Goal: Task Accomplishment & Management: Manage account settings

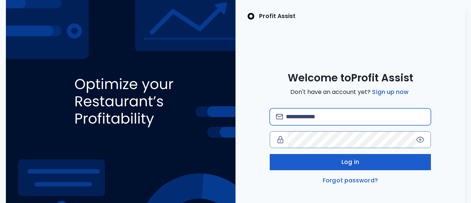
type input "**********"
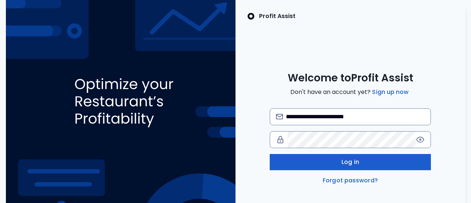
click at [344, 160] on span "Log in" at bounding box center [350, 162] width 18 height 9
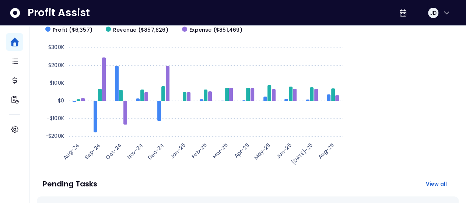
scroll to position [91, 0]
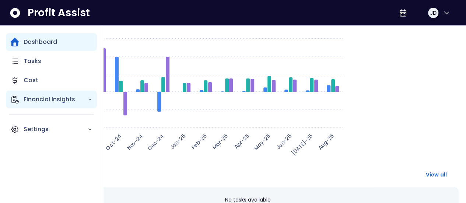
click at [89, 99] on icon "Main navigation" at bounding box center [89, 99] width 5 height 5
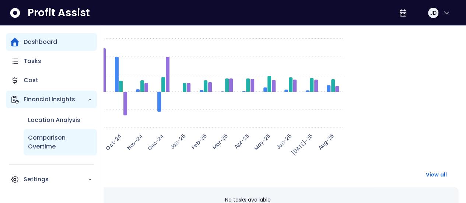
click at [53, 138] on p "Comparison Overtime" at bounding box center [60, 142] width 64 height 18
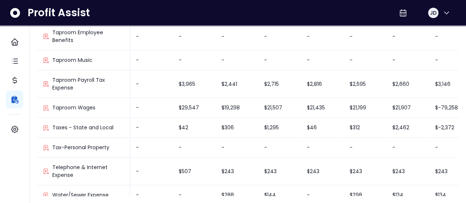
scroll to position [1196, 0]
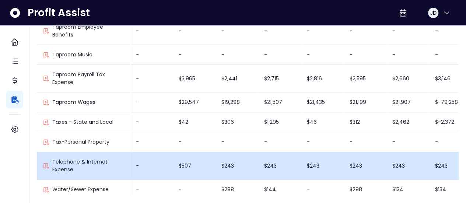
click at [100, 158] on p "Telephone & Internet Expense" at bounding box center [87, 165] width 71 height 15
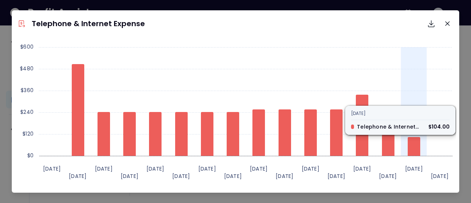
click at [411, 145] on icon at bounding box center [414, 146] width 13 height 19
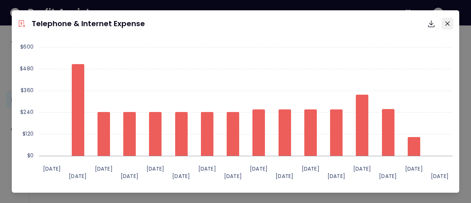
click at [445, 25] on icon "Close" at bounding box center [447, 23] width 4 height 4
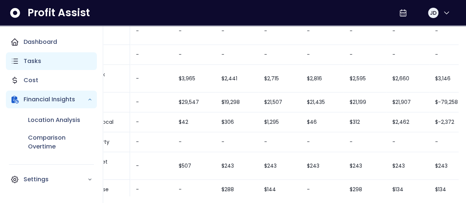
click at [18, 59] on icon "Main navigation" at bounding box center [14, 61] width 9 height 9
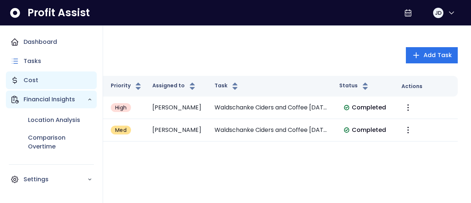
click at [28, 81] on p "Cost" at bounding box center [31, 80] width 15 height 9
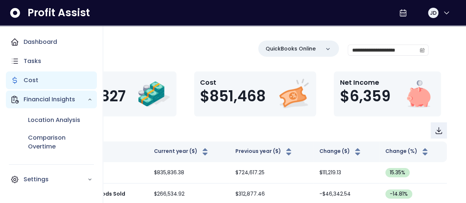
click at [28, 81] on p "Cost" at bounding box center [31, 80] width 15 height 9
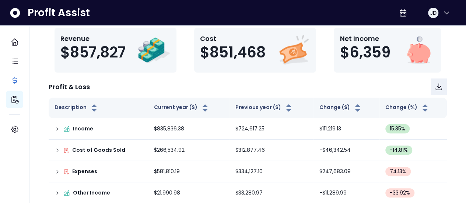
scroll to position [72, 0]
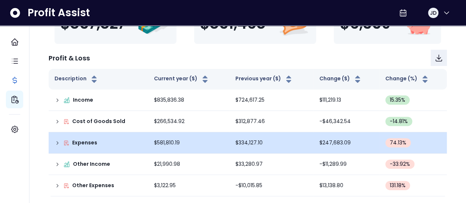
click at [61, 144] on div "Expenses" at bounding box center [98, 143] width 88 height 8
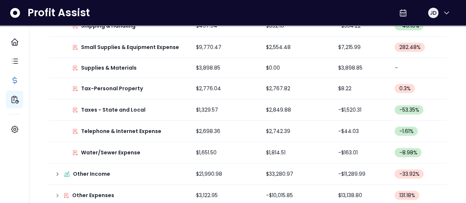
scroll to position [843, 0]
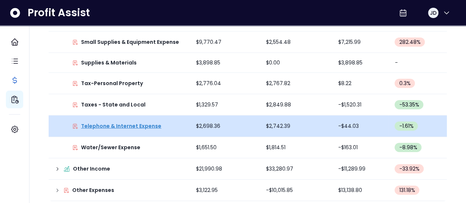
click at [146, 122] on p "Telephone & Internet Expense" at bounding box center [121, 126] width 80 height 8
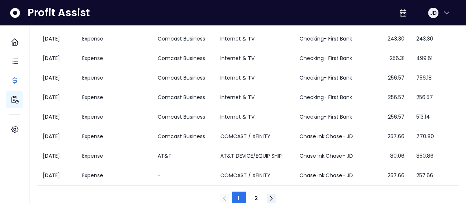
scroll to position [149, 0]
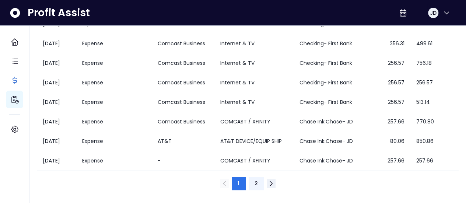
click at [256, 184] on span "2" at bounding box center [255, 183] width 3 height 7
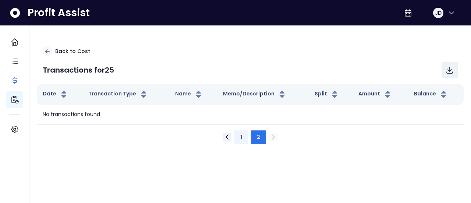
click at [239, 137] on button "1" at bounding box center [241, 136] width 14 height 13
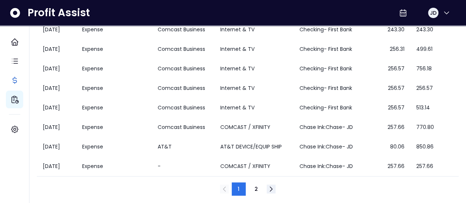
scroll to position [149, 0]
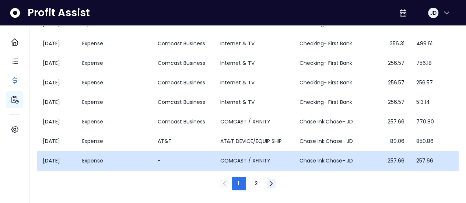
click at [242, 160] on td "COMCAST / XFINITY" at bounding box center [253, 161] width 79 height 20
click at [82, 167] on td "Expense" at bounding box center [113, 161] width 75 height 20
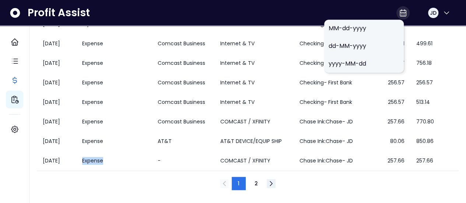
click at [400, 13] on icon at bounding box center [403, 13] width 6 height 7
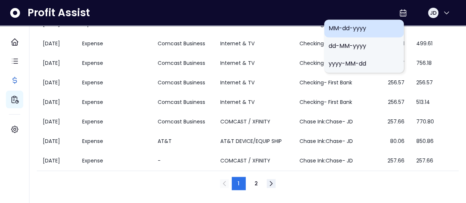
click at [364, 28] on span "MM-dd-yyyy" at bounding box center [363, 28] width 71 height 9
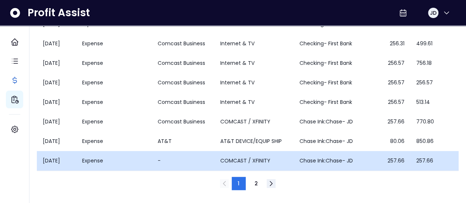
click at [52, 159] on td "[DATE]" at bounding box center [56, 161] width 39 height 20
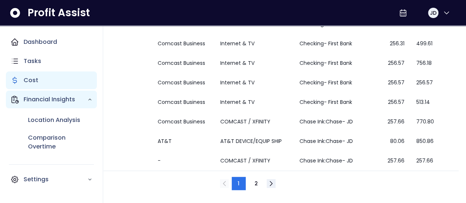
click at [23, 79] on div "Cost" at bounding box center [51, 80] width 91 height 18
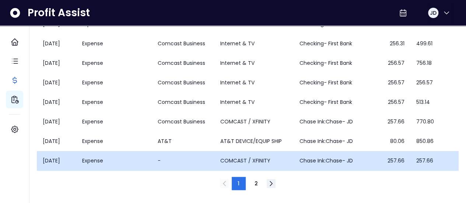
click at [75, 158] on td "[DATE]" at bounding box center [56, 161] width 39 height 20
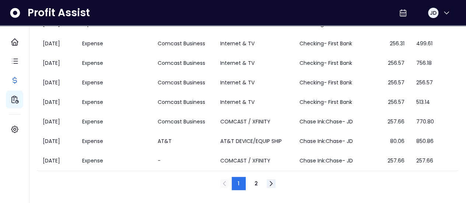
scroll to position [0, 0]
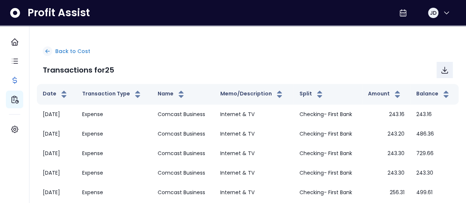
click at [47, 50] on icon at bounding box center [48, 51] width 4 height 3
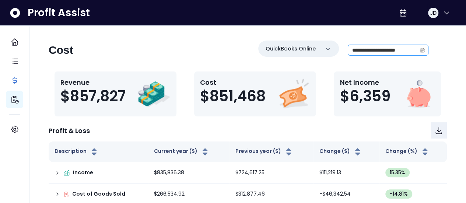
click at [423, 50] on icon "calendar" at bounding box center [421, 49] width 5 height 5
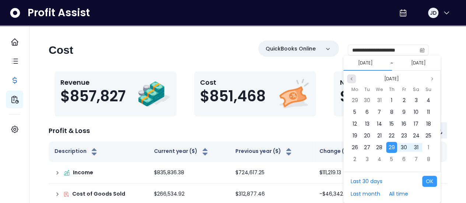
click at [350, 78] on icon "page previous" at bounding box center [351, 79] width 4 height 4
click at [416, 97] on span "1" at bounding box center [415, 99] width 1 height 7
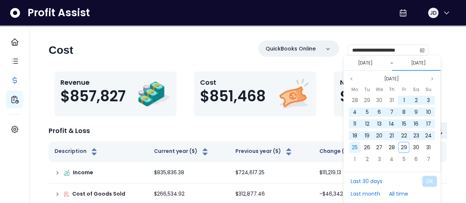
click at [356, 143] on div "25" at bounding box center [354, 147] width 11 height 11
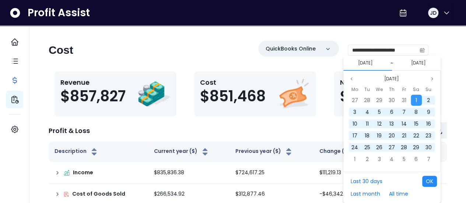
click at [429, 181] on button "OK" at bounding box center [429, 181] width 15 height 11
type input "**********"
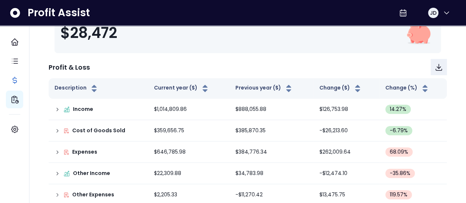
scroll to position [135, 0]
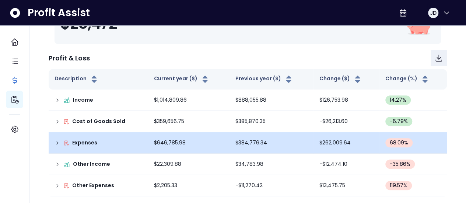
click at [103, 143] on div "Expenses" at bounding box center [98, 143] width 88 height 8
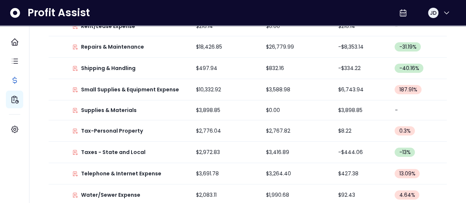
scroll to position [904, 0]
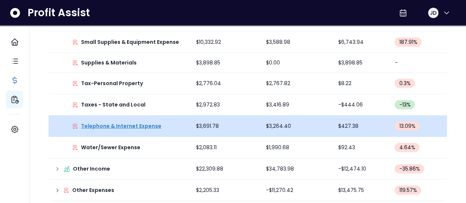
click at [132, 123] on p "Telephone & Internet Expense" at bounding box center [121, 126] width 80 height 8
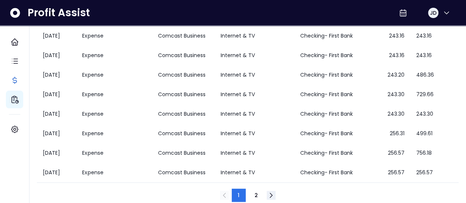
scroll to position [149, 0]
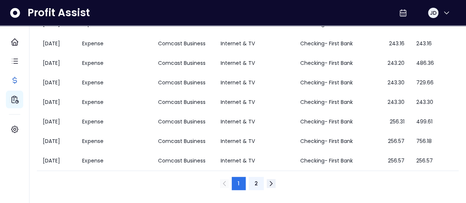
click at [256, 183] on span "2" at bounding box center [255, 183] width 3 height 7
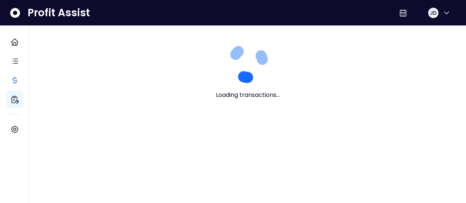
scroll to position [0, 0]
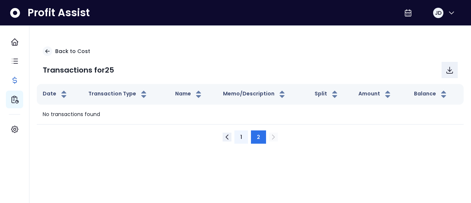
click at [243, 136] on button "1" at bounding box center [241, 136] width 14 height 13
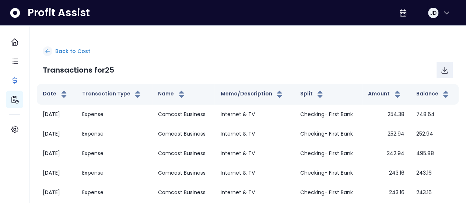
click at [56, 49] on p "Back to Cost" at bounding box center [72, 51] width 35 height 8
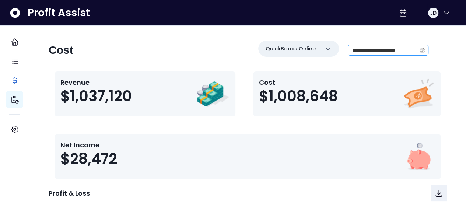
click at [422, 49] on icon "calendar" at bounding box center [422, 50] width 4 height 2
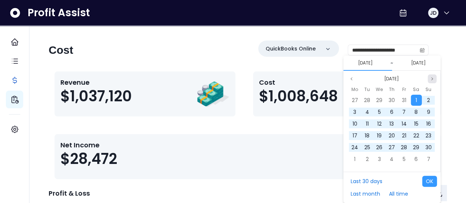
click at [427, 79] on button "Next month" at bounding box center [431, 78] width 9 height 9
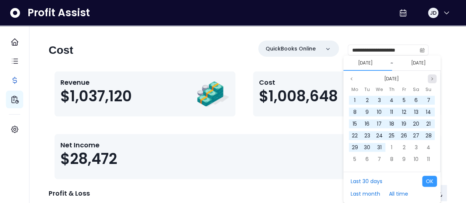
click at [427, 79] on button "Next month" at bounding box center [431, 78] width 9 height 9
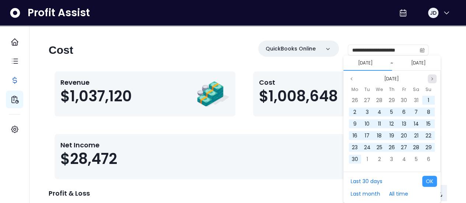
click at [427, 79] on button "Next month" at bounding box center [431, 78] width 9 height 9
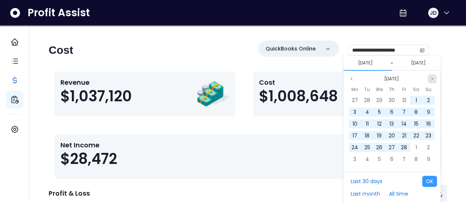
click at [427, 79] on button "Next month" at bounding box center [431, 78] width 9 height 9
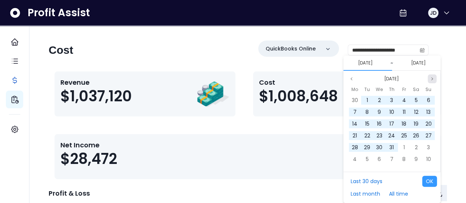
click at [427, 79] on button "Next month" at bounding box center [431, 78] width 9 height 9
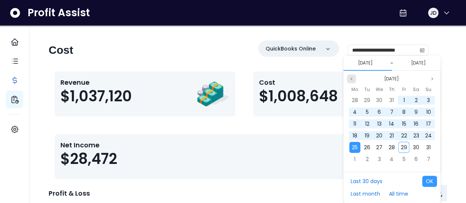
click at [350, 78] on icon "page previous" at bounding box center [351, 79] width 4 height 4
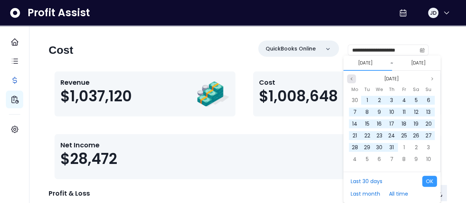
click at [352, 80] on icon "page previous" at bounding box center [351, 79] width 4 height 4
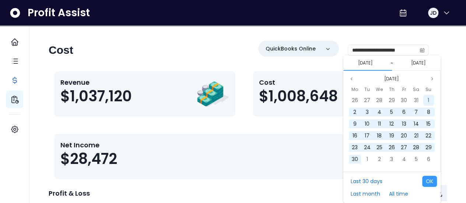
click at [424, 104] on div "1" at bounding box center [427, 100] width 11 height 11
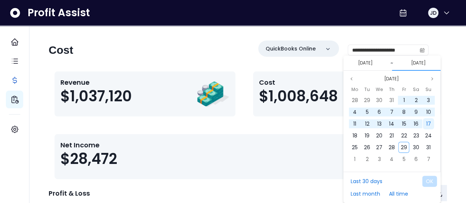
click at [428, 121] on span "17" at bounding box center [427, 123] width 5 height 7
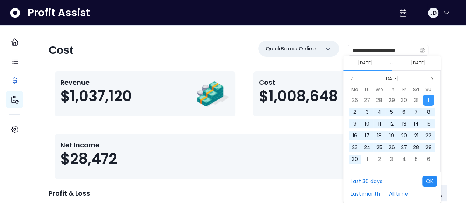
click at [436, 178] on button "OK" at bounding box center [429, 181] width 15 height 11
type input "**********"
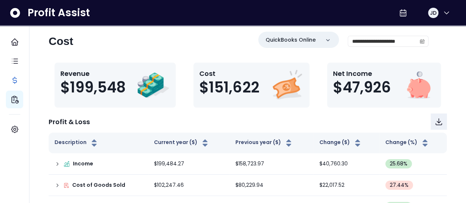
scroll to position [72, 0]
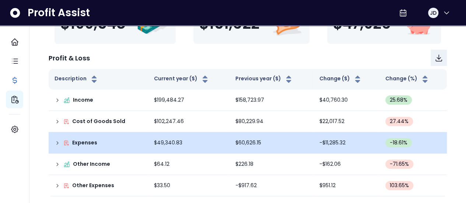
click at [83, 143] on p "Expenses" at bounding box center [84, 143] width 25 height 8
click at [57, 142] on icon at bounding box center [57, 143] width 6 height 6
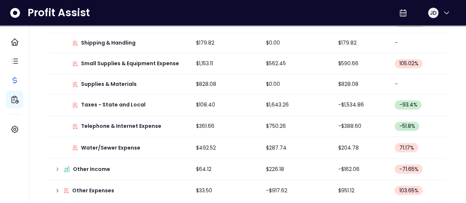
scroll to position [553, 0]
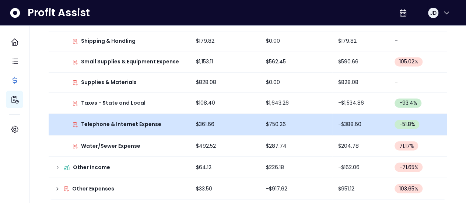
click at [352, 121] on td "-$388.60" at bounding box center [360, 124] width 57 height 21
click at [275, 122] on td "$750.26" at bounding box center [296, 124] width 72 height 21
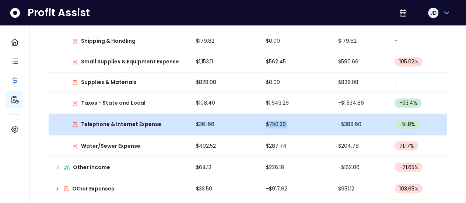
click at [275, 122] on td "$750.26" at bounding box center [296, 124] width 72 height 21
click at [139, 121] on p "Telephone & Internet Expense" at bounding box center [121, 124] width 80 height 8
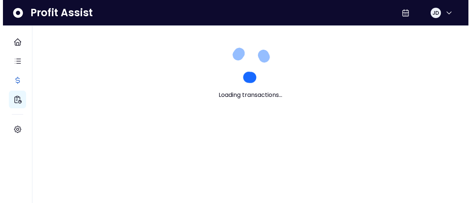
scroll to position [0, 0]
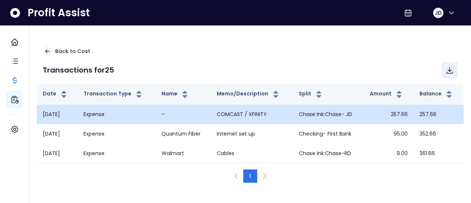
click at [227, 111] on td "COMCAST / XFINITY" at bounding box center [252, 115] width 82 height 20
click at [48, 111] on td "[DATE]" at bounding box center [57, 115] width 41 height 20
click at [42, 115] on td "[DATE]" at bounding box center [57, 115] width 41 height 20
click at [447, 117] on td "257.66" at bounding box center [439, 115] width 50 height 20
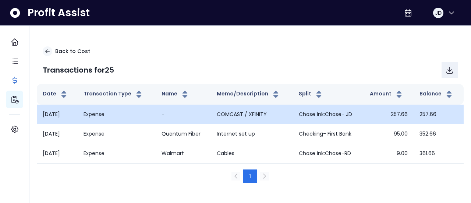
click at [362, 119] on td "Chase Ink:Chase- JD" at bounding box center [328, 115] width 71 height 20
click at [266, 116] on td "COMCAST / XFINITY" at bounding box center [252, 115] width 82 height 20
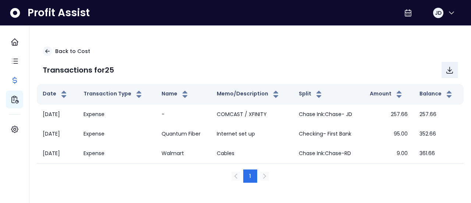
drag, startPoint x: 51, startPoint y: 117, endPoint x: 289, endPoint y: 41, distance: 250.0
click at [289, 41] on div "Back to Cost Transactions for 25" at bounding box center [250, 61] width 427 height 43
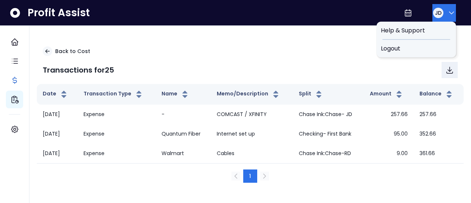
click at [446, 19] on button "JD" at bounding box center [444, 13] width 24 height 18
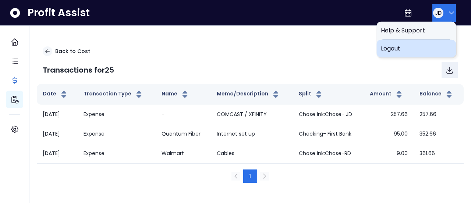
click at [400, 47] on span "Logout" at bounding box center [416, 48] width 71 height 9
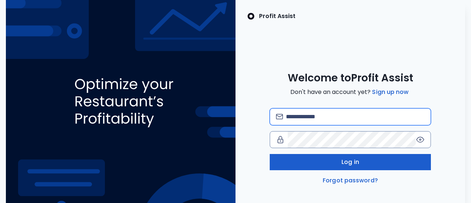
type input "**********"
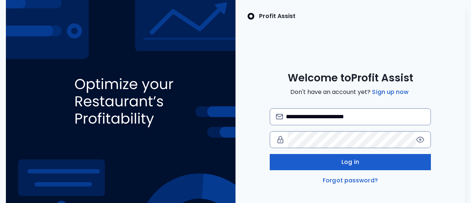
click at [349, 164] on span "Log in" at bounding box center [350, 162] width 18 height 9
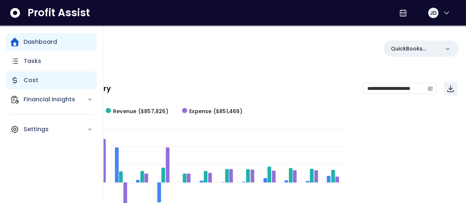
click at [34, 80] on p "Cost" at bounding box center [31, 80] width 15 height 9
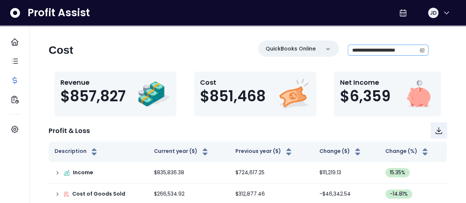
click at [421, 50] on icon "calendar" at bounding box center [422, 50] width 4 height 2
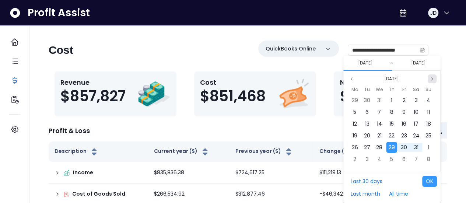
click at [433, 77] on icon "page next" at bounding box center [431, 79] width 4 height 4
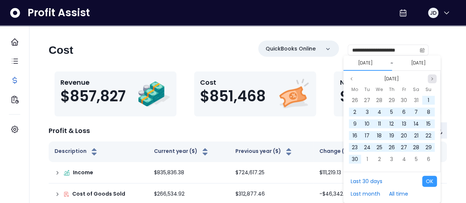
click at [433, 77] on icon "page next" at bounding box center [431, 79] width 4 height 4
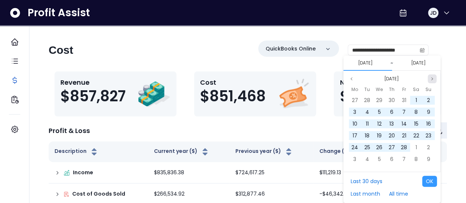
click at [433, 77] on icon "page next" at bounding box center [431, 79] width 4 height 4
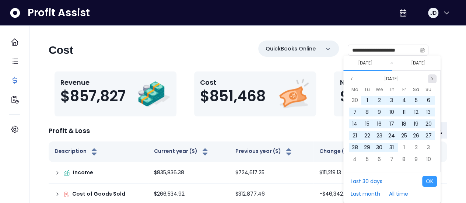
click at [433, 77] on icon "page next" at bounding box center [431, 79] width 4 height 4
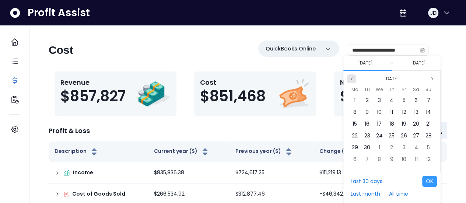
click at [350, 81] on button "Previous month" at bounding box center [351, 78] width 9 height 9
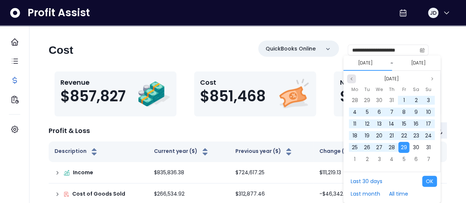
click at [350, 81] on button "Previous month" at bounding box center [351, 78] width 9 height 9
click at [428, 100] on span "1" at bounding box center [427, 99] width 1 height 7
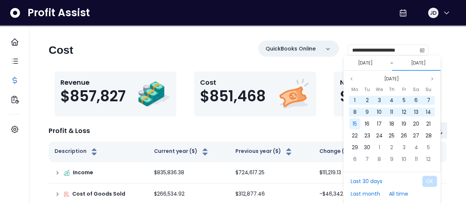
click at [355, 125] on span "15" at bounding box center [354, 123] width 4 height 7
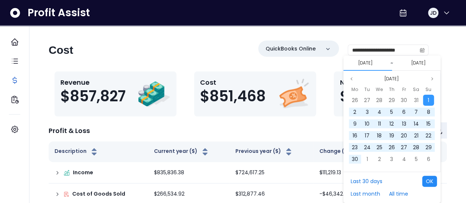
click at [428, 181] on button "OK" at bounding box center [429, 181] width 15 height 11
type input "**********"
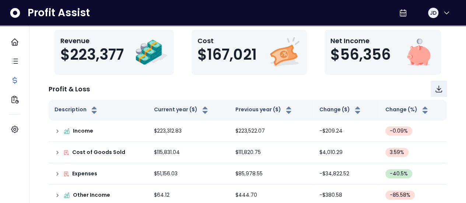
scroll to position [72, 0]
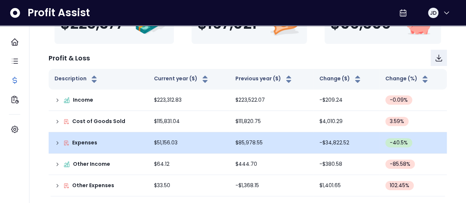
click at [103, 146] on div "Expenses" at bounding box center [98, 143] width 88 height 8
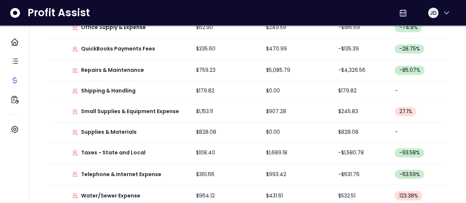
scroll to position [574, 0]
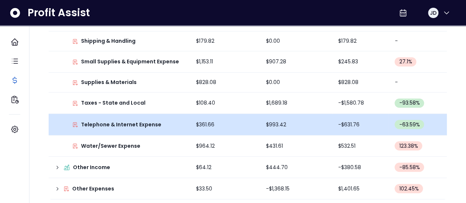
click at [228, 121] on td "$361.66" at bounding box center [225, 124] width 70 height 21
click at [213, 125] on td "$361.66" at bounding box center [225, 124] width 70 height 21
click at [141, 121] on p "Telephone & Internet Expense" at bounding box center [121, 124] width 80 height 8
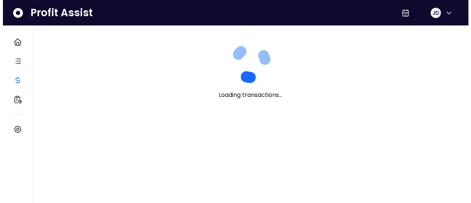
scroll to position [0, 0]
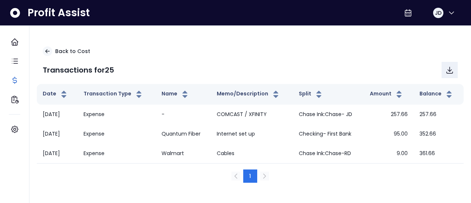
click at [141, 121] on td "Expense" at bounding box center [117, 115] width 78 height 20
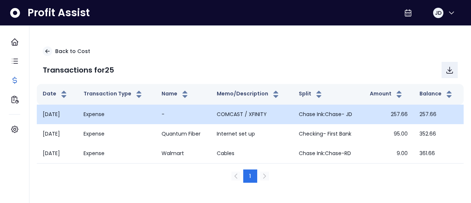
click at [432, 114] on td "257.66" at bounding box center [439, 115] width 50 height 20
click at [353, 105] on td "Chase Ink:Chase- JD" at bounding box center [328, 115] width 71 height 20
click at [283, 109] on td "COMCAST / XFINITY" at bounding box center [252, 115] width 82 height 20
click at [236, 111] on td "COMCAST / XFINITY" at bounding box center [252, 115] width 82 height 20
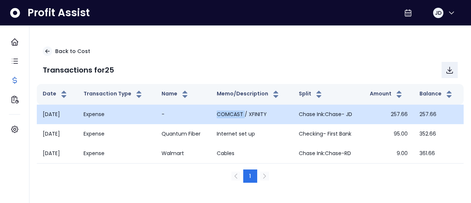
click at [236, 111] on td "COMCAST / XFINITY" at bounding box center [252, 115] width 82 height 20
click at [93, 112] on td "Expense" at bounding box center [117, 115] width 78 height 20
click at [56, 114] on td "[DATE]" at bounding box center [57, 115] width 41 height 20
click at [71, 115] on td "[DATE]" at bounding box center [57, 115] width 41 height 20
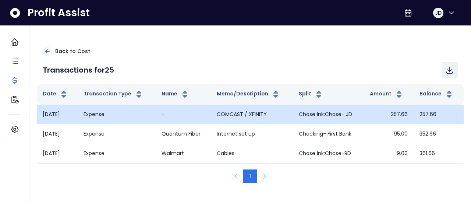
click at [71, 115] on td "[DATE]" at bounding box center [57, 115] width 41 height 20
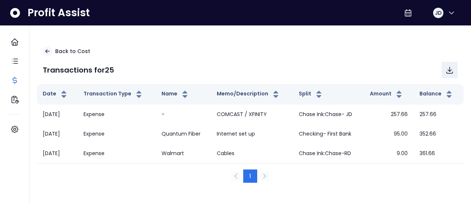
click at [183, 178] on div "1" at bounding box center [250, 175] width 415 height 13
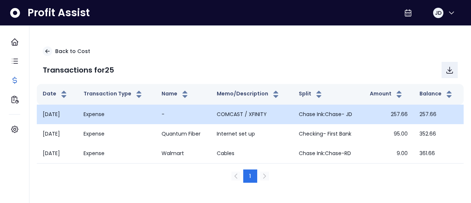
click at [156, 109] on td "Expense" at bounding box center [117, 115] width 78 height 20
drag, startPoint x: 158, startPoint y: 109, endPoint x: 127, endPoint y: 117, distance: 32.2
click at [127, 117] on td "Expense" at bounding box center [117, 115] width 78 height 20
click at [365, 114] on td "257.66" at bounding box center [389, 115] width 50 height 20
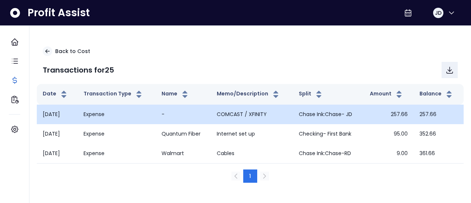
click at [346, 116] on td "Chase Ink:Chase- JD" at bounding box center [328, 115] width 71 height 20
click at [261, 112] on td "COMCAST / XFINITY" at bounding box center [252, 115] width 82 height 20
click at [95, 112] on td "Expense" at bounding box center [117, 115] width 78 height 20
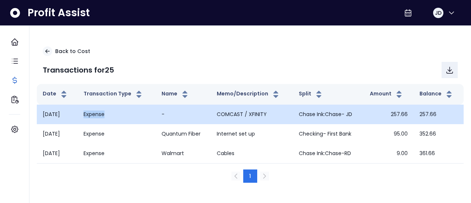
drag, startPoint x: 95, startPoint y: 112, endPoint x: 89, endPoint y: 114, distance: 6.3
click at [89, 114] on td "Expense" at bounding box center [117, 115] width 78 height 20
click at [67, 112] on td "[DATE]" at bounding box center [57, 115] width 41 height 20
click at [48, 113] on td "[DATE]" at bounding box center [57, 115] width 41 height 20
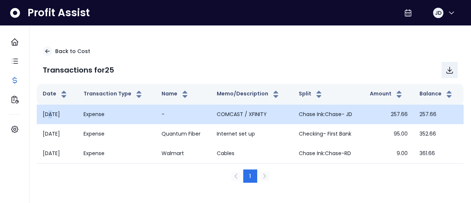
click at [48, 113] on td "[DATE]" at bounding box center [57, 115] width 41 height 20
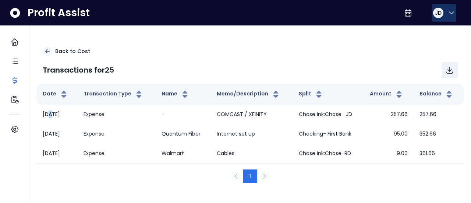
click at [449, 14] on icon "button" at bounding box center [451, 13] width 4 height 2
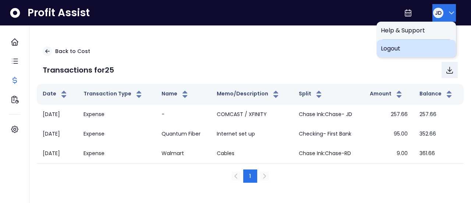
click at [394, 50] on span "Logout" at bounding box center [416, 48] width 71 height 9
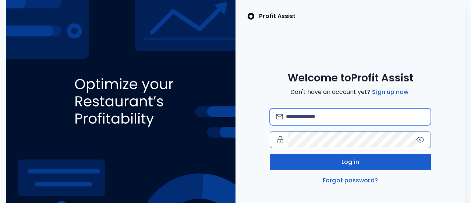
type input "**********"
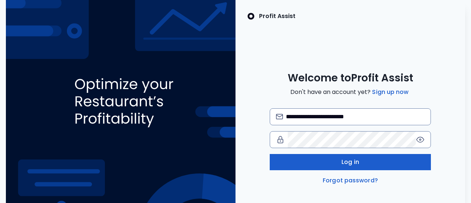
click at [367, 158] on button "Log in" at bounding box center [350, 162] width 161 height 16
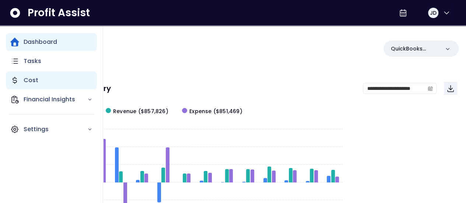
click at [12, 80] on icon "Main navigation" at bounding box center [14, 80] width 9 height 9
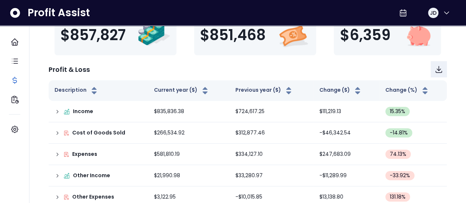
scroll to position [72, 0]
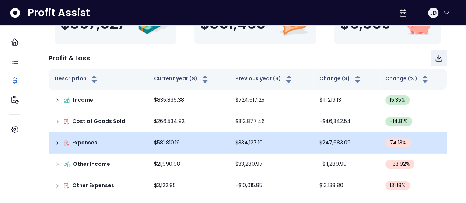
click at [110, 139] on div "Expenses" at bounding box center [98, 143] width 88 height 8
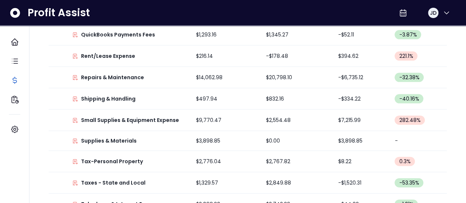
scroll to position [808, 0]
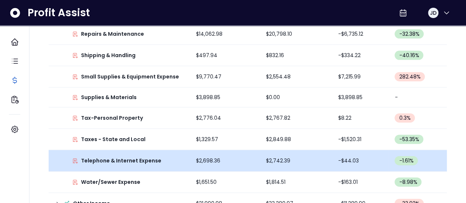
click at [159, 157] on div "Telephone & Internet Expense" at bounding box center [119, 161] width 130 height 8
click at [148, 157] on p "Telephone & Internet Expense" at bounding box center [121, 161] width 80 height 8
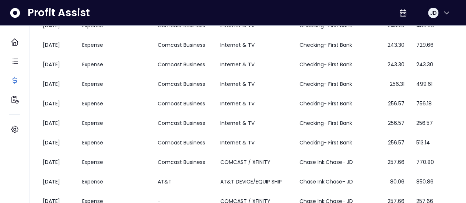
scroll to position [149, 0]
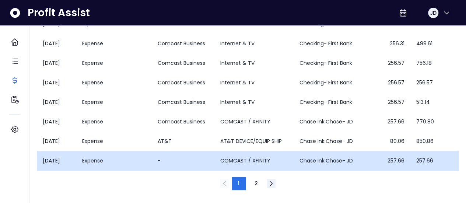
click at [332, 164] on td "Chase Ink:Chase- JD" at bounding box center [327, 161] width 68 height 20
click at [162, 160] on td "-" at bounding box center [183, 161] width 62 height 20
click at [70, 161] on td "[DATE]" at bounding box center [56, 161] width 39 height 20
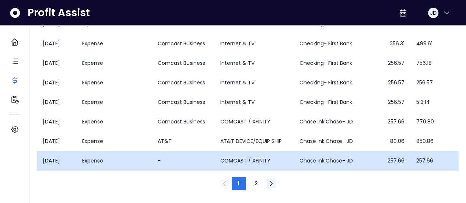
click at [70, 161] on td "[DATE]" at bounding box center [56, 161] width 39 height 20
click at [112, 160] on td "Expense" at bounding box center [113, 161] width 75 height 20
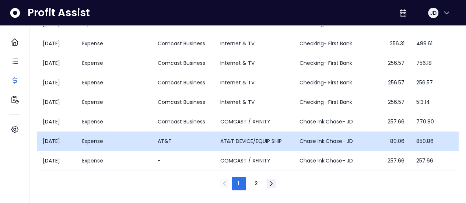
click at [59, 142] on td "[DATE]" at bounding box center [56, 141] width 39 height 20
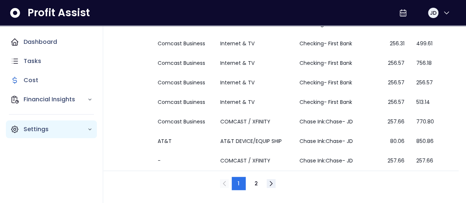
click at [40, 132] on p "Settings" at bounding box center [56, 129] width 64 height 9
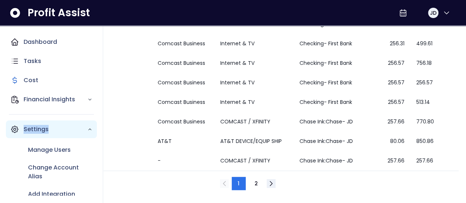
click at [40, 132] on p "Settings" at bounding box center [56, 129] width 64 height 9
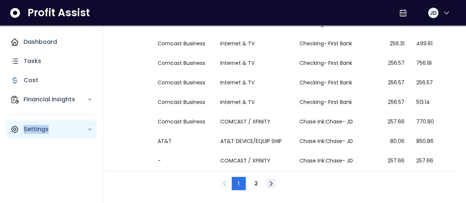
click at [40, 132] on p "Settings" at bounding box center [56, 129] width 64 height 9
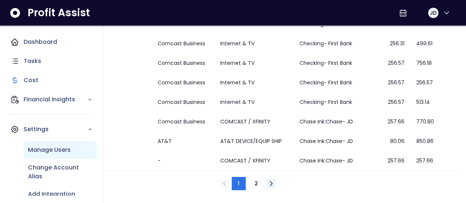
click at [57, 154] on div "Manage Users" at bounding box center [60, 150] width 73 height 18
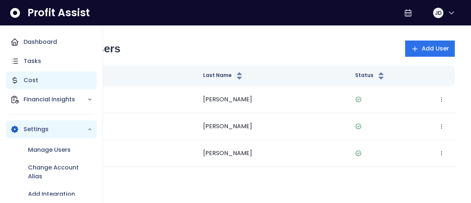
click at [31, 81] on p "Cost" at bounding box center [31, 80] width 15 height 9
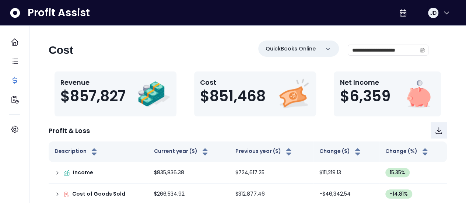
click at [170, 50] on div "**********" at bounding box center [238, 52] width 379 height 25
click at [421, 49] on icon "calendar" at bounding box center [422, 50] width 4 height 2
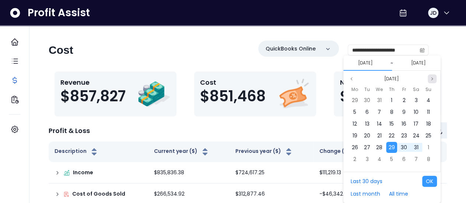
click at [427, 80] on button "Next month" at bounding box center [431, 78] width 9 height 9
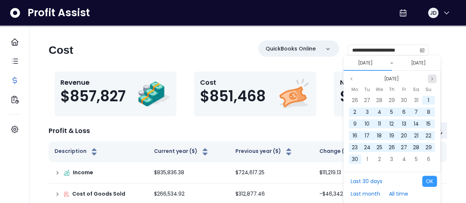
click at [427, 80] on button "Next month" at bounding box center [431, 78] width 9 height 9
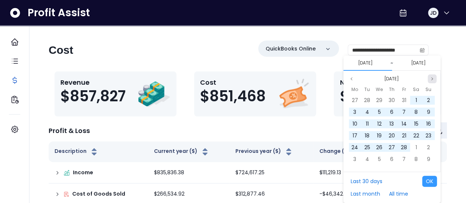
click at [427, 80] on button "Next month" at bounding box center [431, 78] width 9 height 9
click at [424, 101] on div "1" at bounding box center [427, 100] width 11 height 11
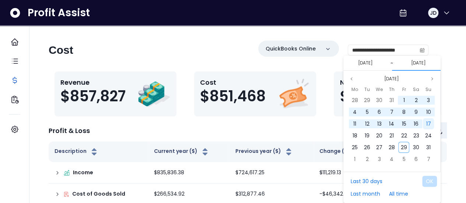
click at [428, 121] on span "17" at bounding box center [427, 123] width 5 height 7
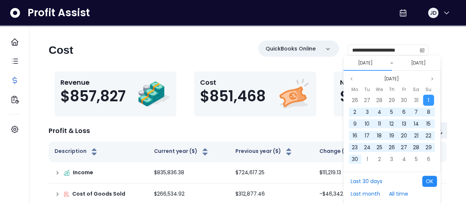
click at [428, 181] on button "OK" at bounding box center [429, 181] width 15 height 11
type input "**********"
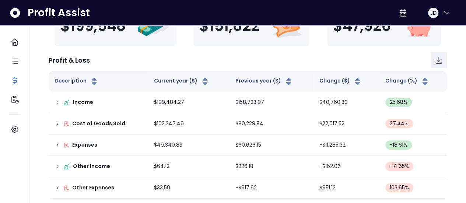
scroll to position [72, 0]
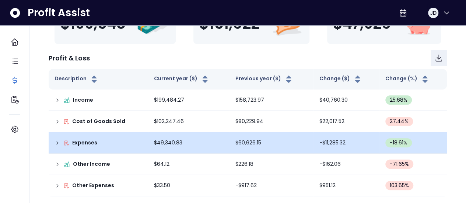
click at [104, 139] on div "Expenses" at bounding box center [98, 143] width 88 height 8
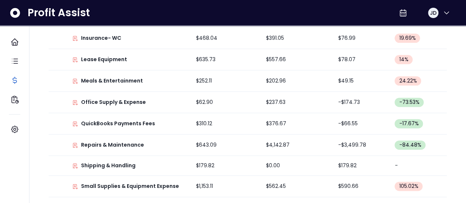
scroll to position [553, 0]
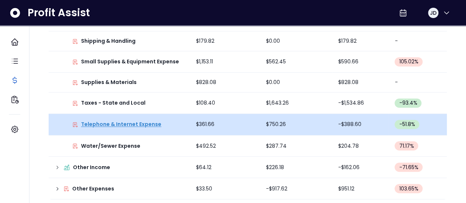
click at [141, 121] on p "Telephone & Internet Expense" at bounding box center [121, 124] width 80 height 8
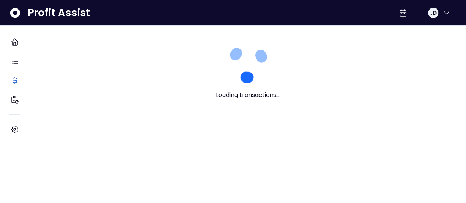
scroll to position [0, 0]
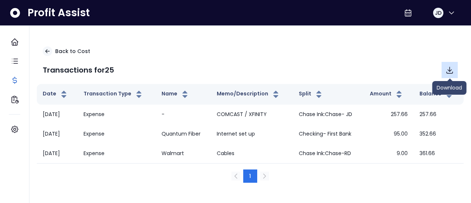
click at [450, 70] on icon "Download" at bounding box center [449, 70] width 9 height 9
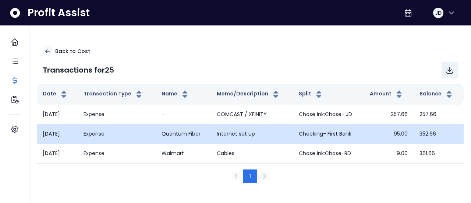
click at [131, 134] on td "Expense" at bounding box center [117, 134] width 78 height 20
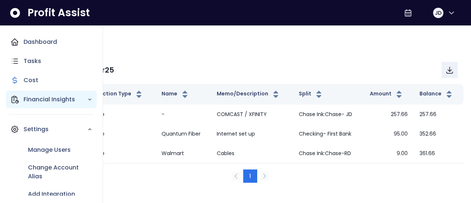
click at [66, 97] on p "Financial Insights" at bounding box center [56, 99] width 64 height 9
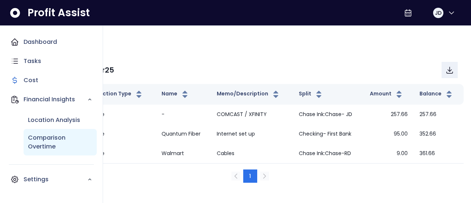
click at [54, 139] on p "Comparison Overtime" at bounding box center [60, 142] width 64 height 18
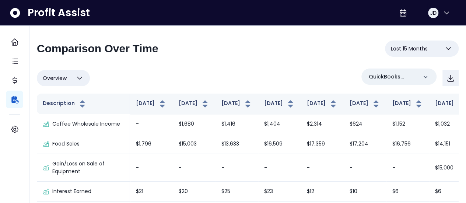
click at [449, 50] on icon "button" at bounding box center [447, 48] width 9 height 9
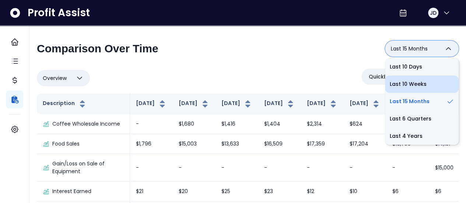
click at [418, 80] on li "Last 10 Weeks" at bounding box center [422, 83] width 74 height 17
type input "**********"
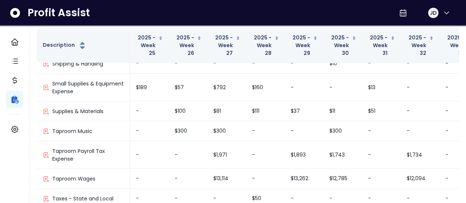
scroll to position [118, 0]
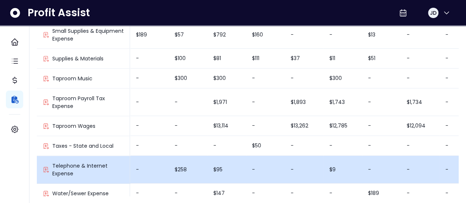
click at [95, 162] on p "Telephone & Internet Expense" at bounding box center [87, 169] width 71 height 15
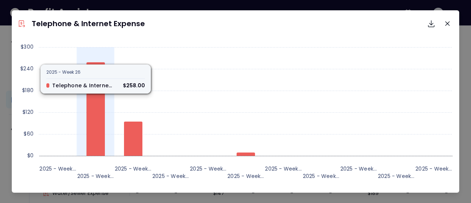
click at [88, 125] on icon at bounding box center [95, 108] width 18 height 93
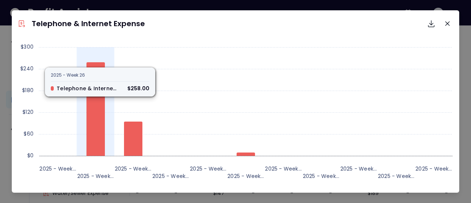
click at [97, 79] on icon at bounding box center [95, 108] width 18 height 93
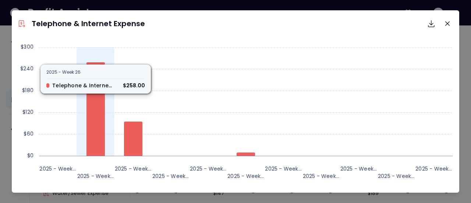
click at [97, 79] on icon at bounding box center [95, 108] width 18 height 93
click at [93, 88] on icon at bounding box center [95, 108] width 18 height 93
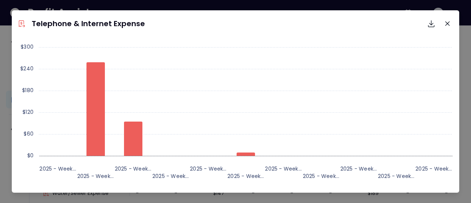
click at [132, 33] on header "Telephone & Internet Expense Download SVG Download PNG Download CSV" at bounding box center [235, 23] width 447 height 26
click at [444, 20] on button "Close" at bounding box center [448, 24] width 12 height 12
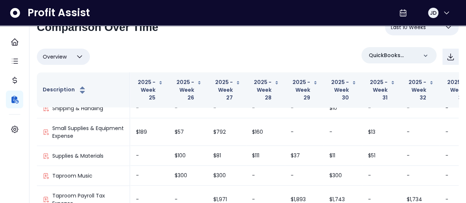
scroll to position [0, 0]
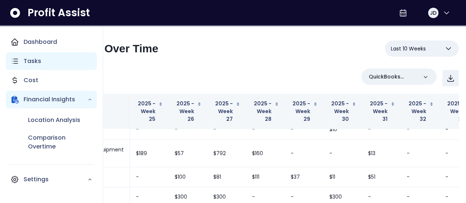
click at [33, 61] on p "Tasks" at bounding box center [33, 61] width 18 height 9
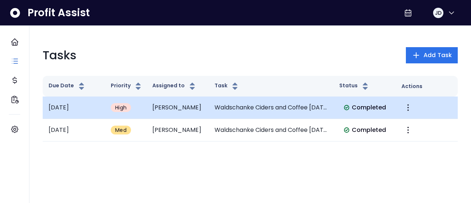
click at [183, 107] on td "[PERSON_NAME]" at bounding box center [177, 107] width 62 height 22
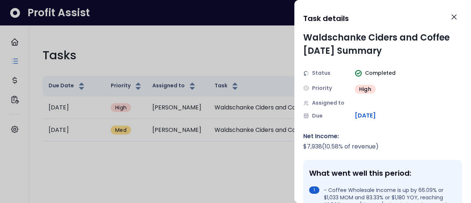
click at [184, 59] on div at bounding box center [235, 101] width 471 height 203
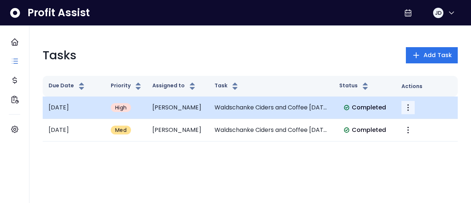
click at [408, 109] on icon "More" at bounding box center [408, 107] width 9 height 9
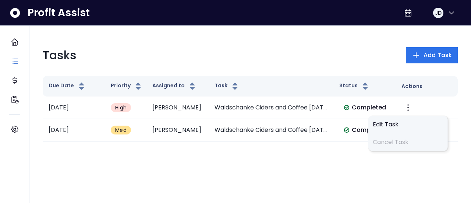
click at [376, 62] on div "Tasks Add Task" at bounding box center [250, 55] width 415 height 18
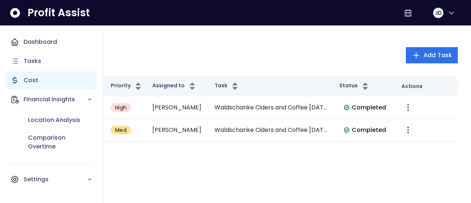
click at [33, 75] on div "Cost" at bounding box center [51, 80] width 91 height 18
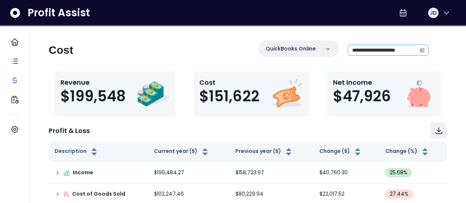
click at [424, 51] on icon "calendar" at bounding box center [423, 50] width 4 height 4
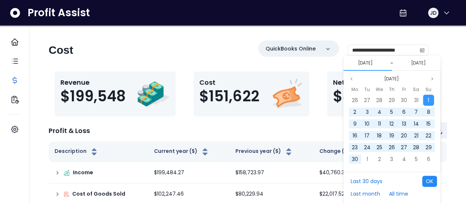
click at [431, 182] on button "OK" at bounding box center [429, 181] width 15 height 11
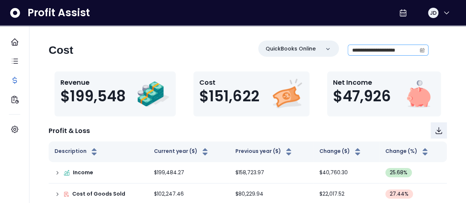
click at [418, 52] on span at bounding box center [422, 50] width 12 height 10
click at [291, 69] on div "**********" at bounding box center [247, 154] width 421 height 228
click at [423, 50] on icon "calendar" at bounding box center [421, 49] width 5 height 5
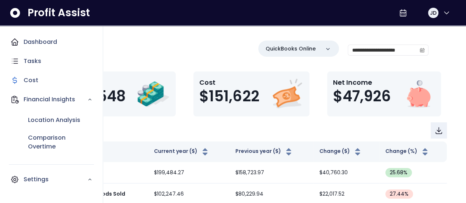
click at [8, 131] on div "Location Analysis Comparison Overtime" at bounding box center [51, 133] width 91 height 50
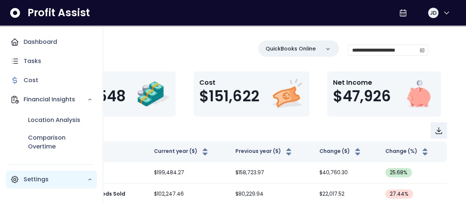
click at [18, 177] on icon "Main navigation" at bounding box center [14, 179] width 9 height 9
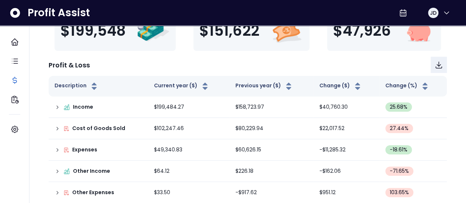
scroll to position [72, 0]
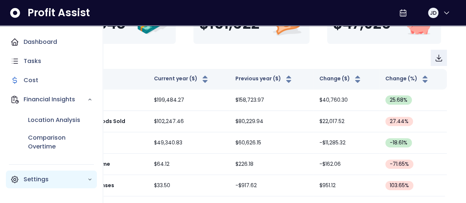
click at [54, 180] on p "Settings" at bounding box center [56, 179] width 64 height 9
click at [37, 179] on p "Settings" at bounding box center [56, 179] width 64 height 9
click at [12, 178] on icon "Main navigation" at bounding box center [14, 179] width 7 height 7
click at [32, 178] on p "Settings" at bounding box center [56, 179] width 64 height 9
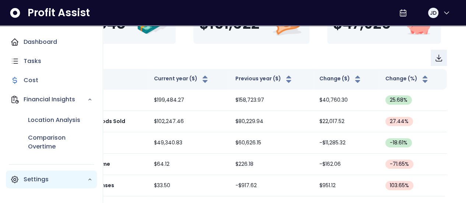
click at [32, 178] on p "Settings" at bounding box center [56, 179] width 64 height 9
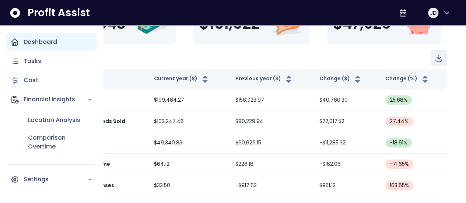
click at [35, 40] on p "Dashboard" at bounding box center [40, 42] width 33 height 9
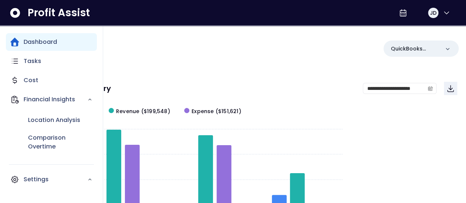
click at [19, 130] on div "Location Analysis Comparison Overtime" at bounding box center [51, 133] width 91 height 50
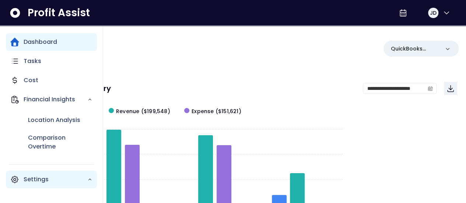
click at [38, 178] on p "Settings" at bounding box center [56, 179] width 64 height 9
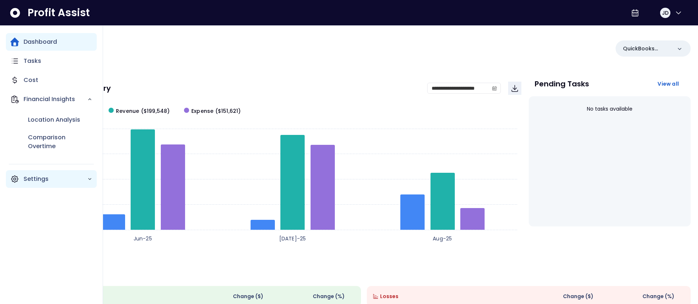
click at [42, 177] on p "Settings" at bounding box center [56, 179] width 64 height 9
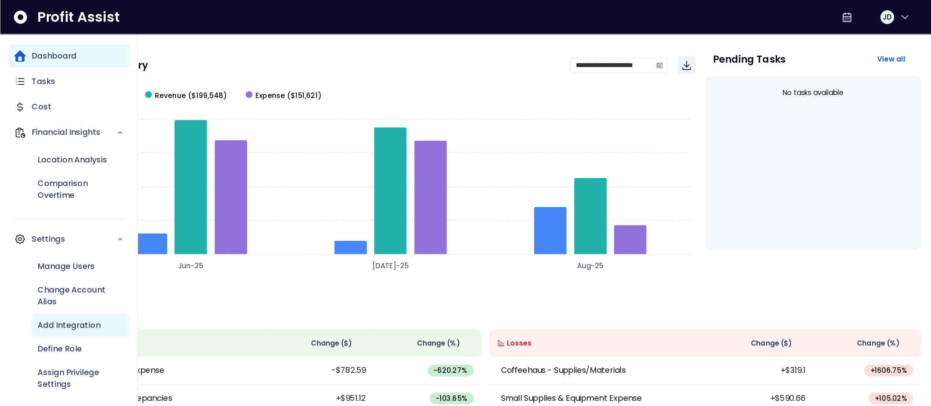
scroll to position [39, 0]
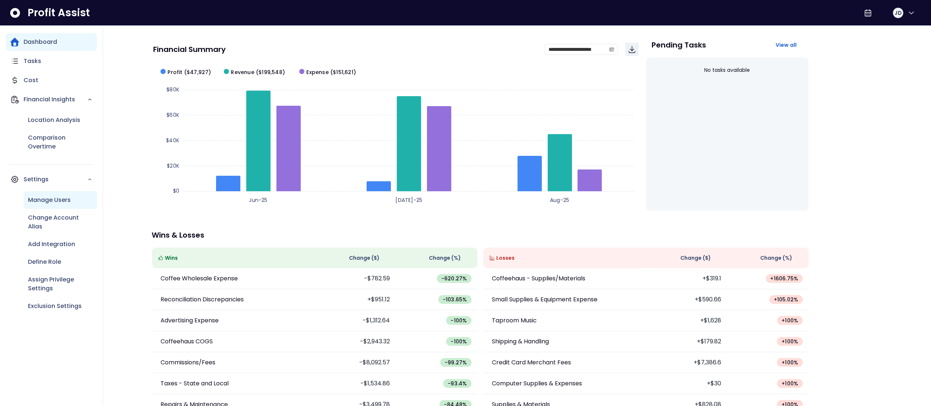
click at [68, 200] on p "Manage Users" at bounding box center [49, 199] width 43 height 9
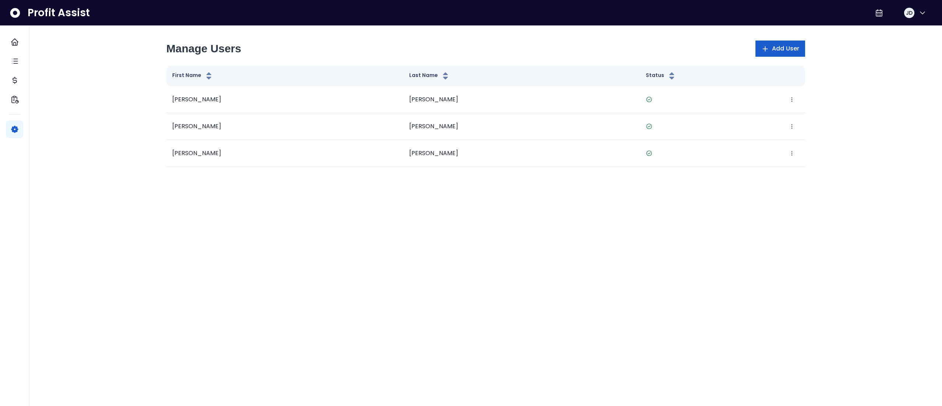
click at [471, 51] on span "Add User" at bounding box center [785, 48] width 27 height 9
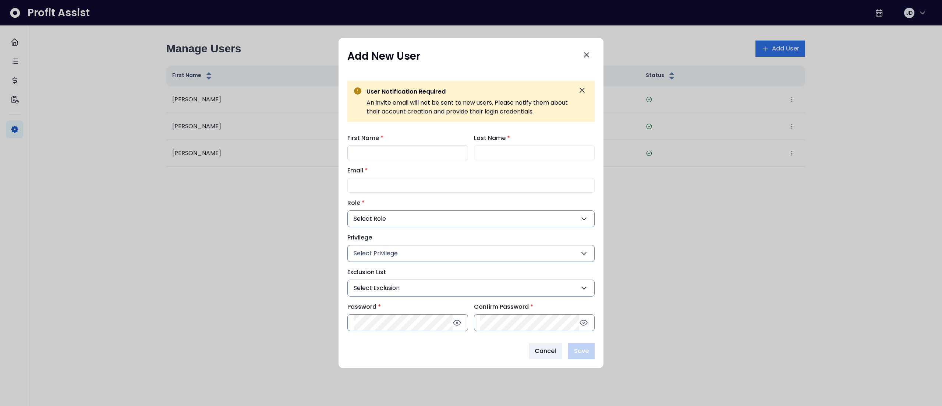
click at [394, 150] on input "First Name *" at bounding box center [407, 152] width 121 height 15
type input "*****"
type input "********"
type input "**********"
click at [446, 202] on button "Select Role" at bounding box center [470, 218] width 247 height 17
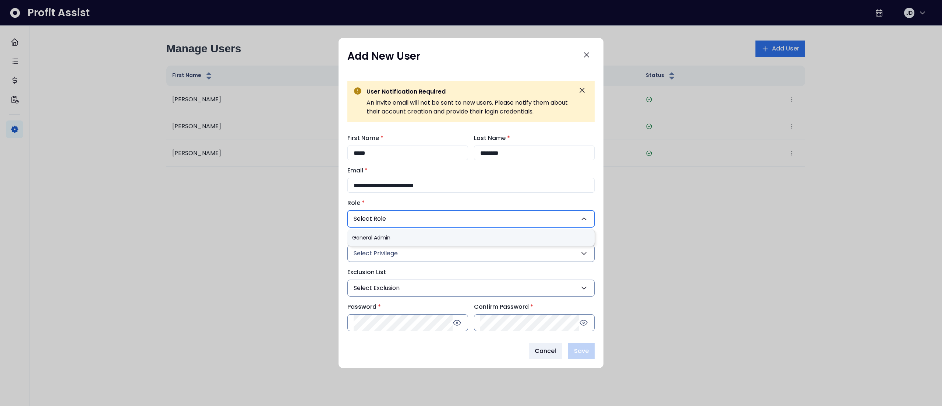
click at [454, 202] on button "Select Role" at bounding box center [470, 218] width 247 height 17
click at [433, 202] on li "General Admin" at bounding box center [470, 237] width 247 height 17
type input "***"
click at [407, 202] on button "Select Privilege" at bounding box center [470, 253] width 247 height 17
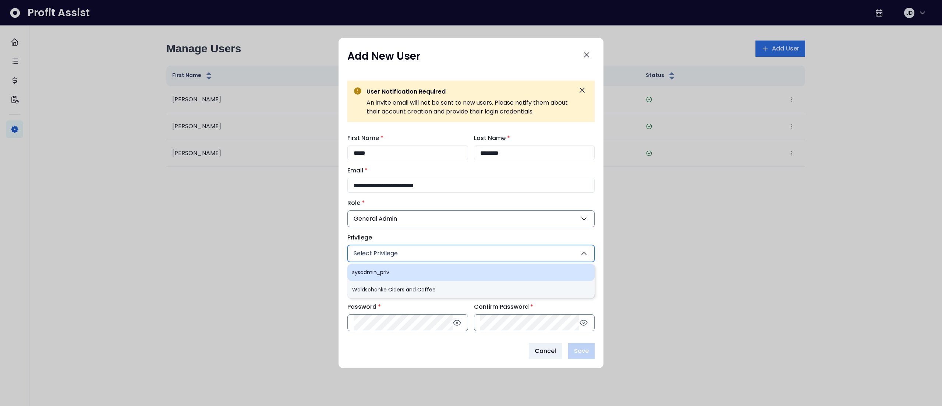
click at [406, 202] on li "sysadmin_priv" at bounding box center [470, 271] width 247 height 17
type input "***"
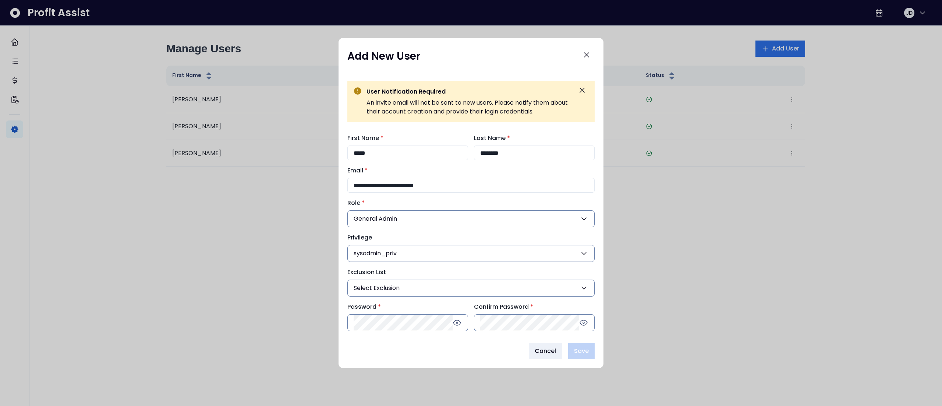
click at [411, 202] on button "Select Exclusion" at bounding box center [470, 287] width 247 height 17
click at [471, 202] on button "Select Exclusion" at bounding box center [470, 287] width 247 height 17
click at [460, 202] on icon at bounding box center [457, 322] width 9 height 9
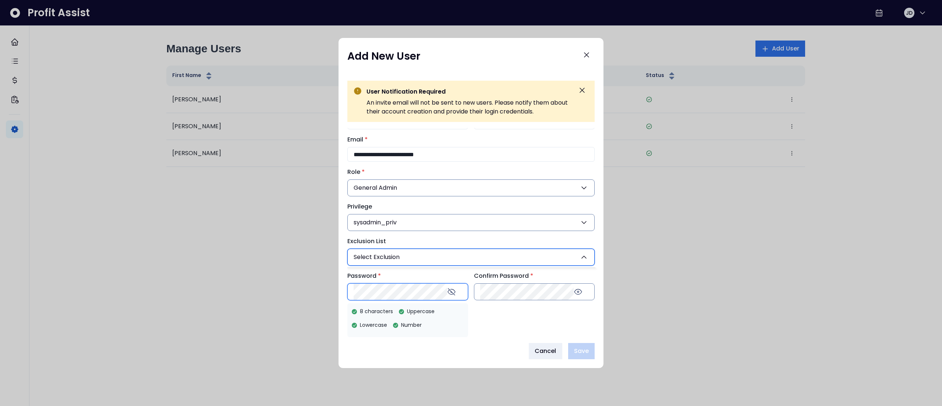
click at [405, 202] on div "Password * 8 characters Uppercase Lowercase Number" at bounding box center [407, 285] width 121 height 29
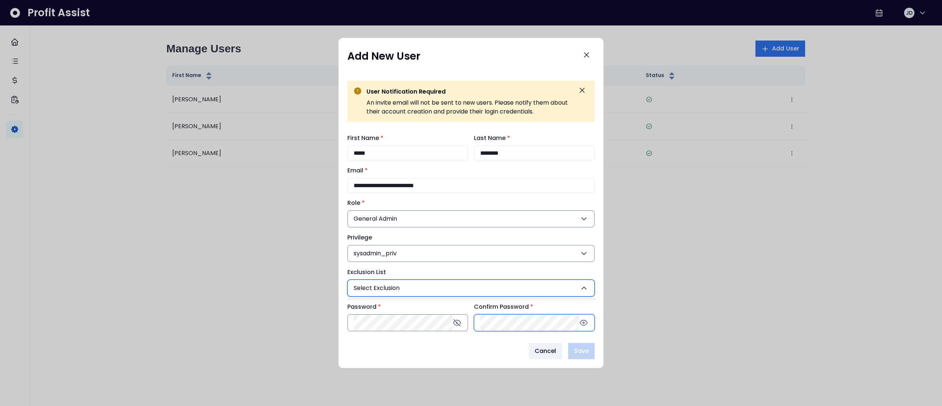
scroll to position [0, 0]
click at [471, 202] on div "**********" at bounding box center [471, 232] width 265 height 209
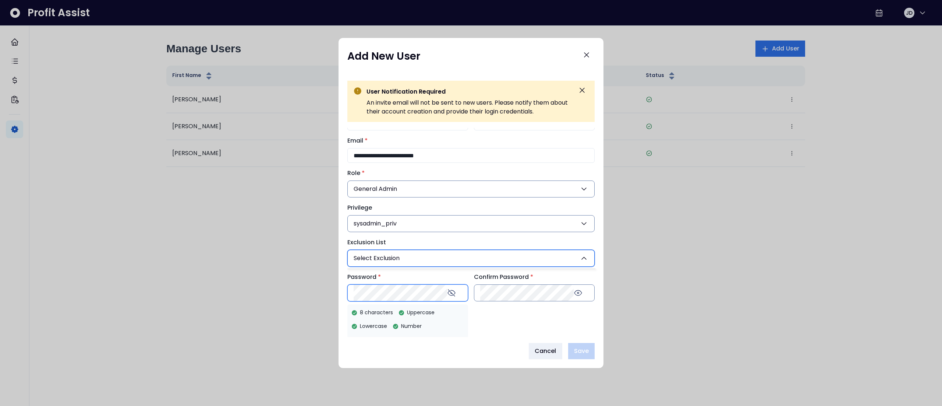
scroll to position [31, 0]
drag, startPoint x: 506, startPoint y: 330, endPoint x: 400, endPoint y: 320, distance: 107.2
click at [400, 202] on div "Password * 8 characters Uppercase Lowercase Number" at bounding box center [407, 285] width 121 height 29
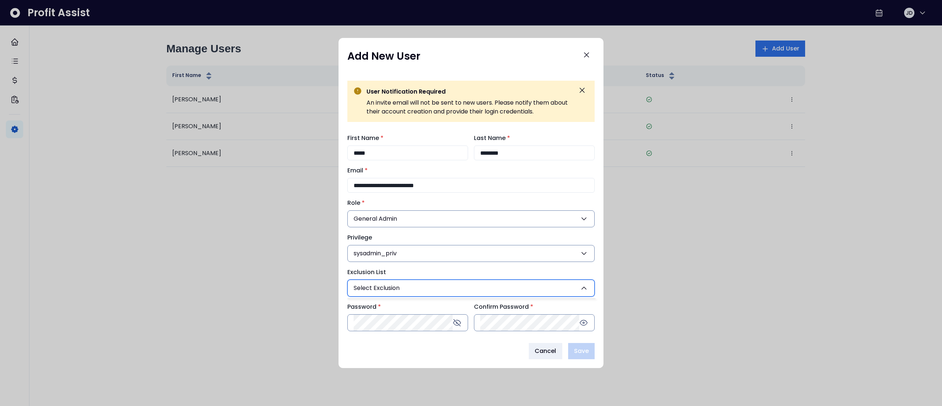
click at [471, 202] on div "Cancel Save" at bounding box center [470, 351] width 247 height 16
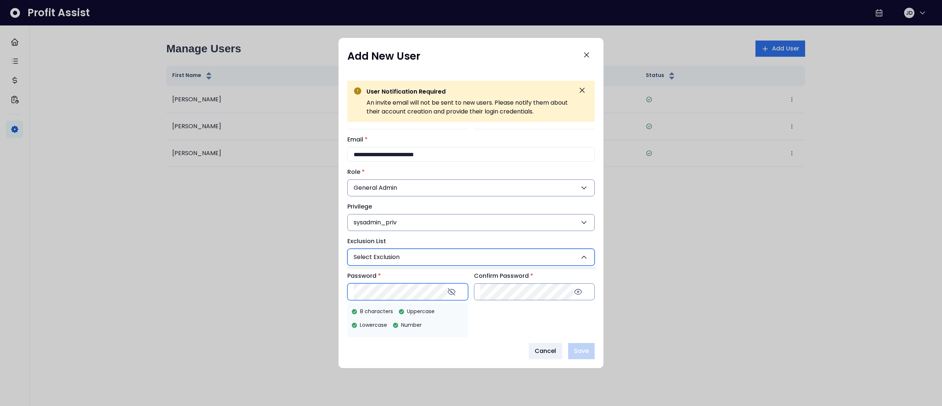
click at [339, 202] on div "**********" at bounding box center [471, 232] width 265 height 209
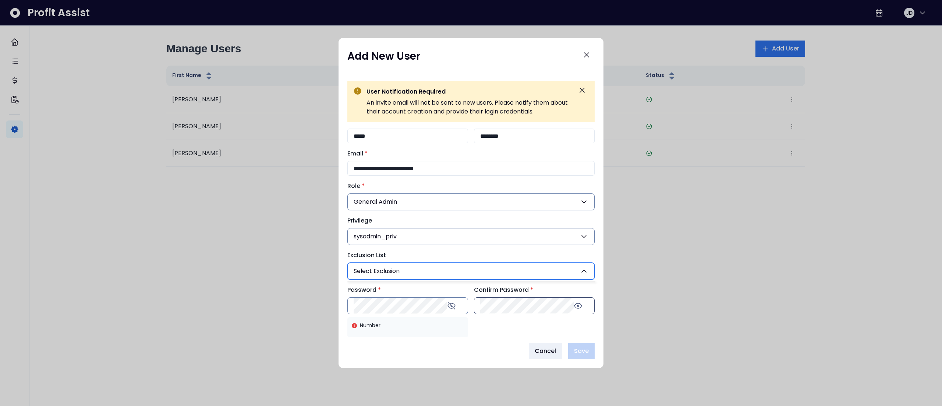
click at [471, 202] on div at bounding box center [534, 305] width 121 height 17
click at [358, 202] on div "**********" at bounding box center [471, 232] width 265 height 209
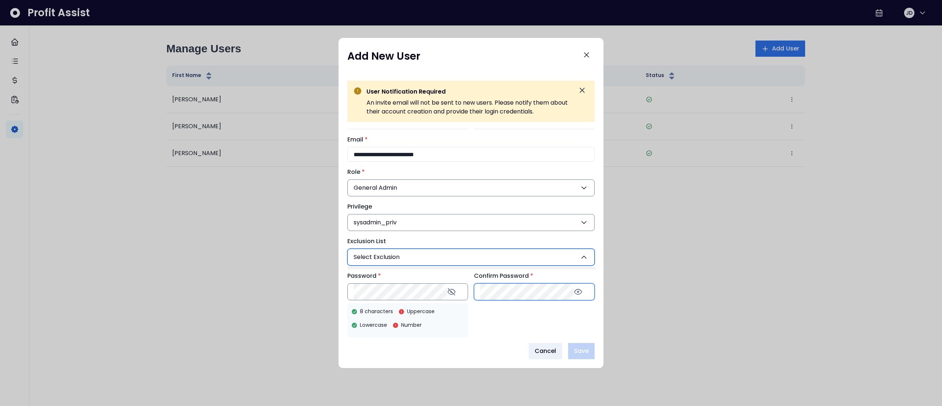
click at [471, 202] on div "Confirm Password *" at bounding box center [534, 285] width 121 height 29
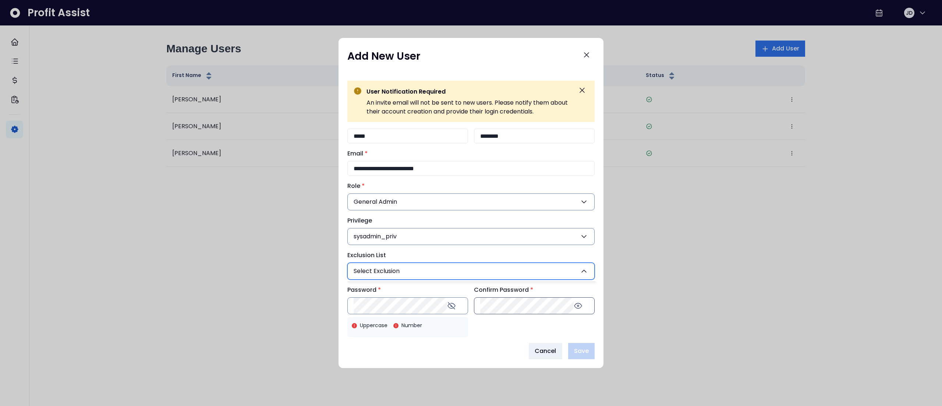
click at [471, 202] on icon at bounding box center [578, 305] width 9 height 9
click at [471, 202] on div "Cancel Save" at bounding box center [470, 351] width 247 height 16
click at [415, 202] on div "Password * Uppercase Number" at bounding box center [407, 299] width 121 height 29
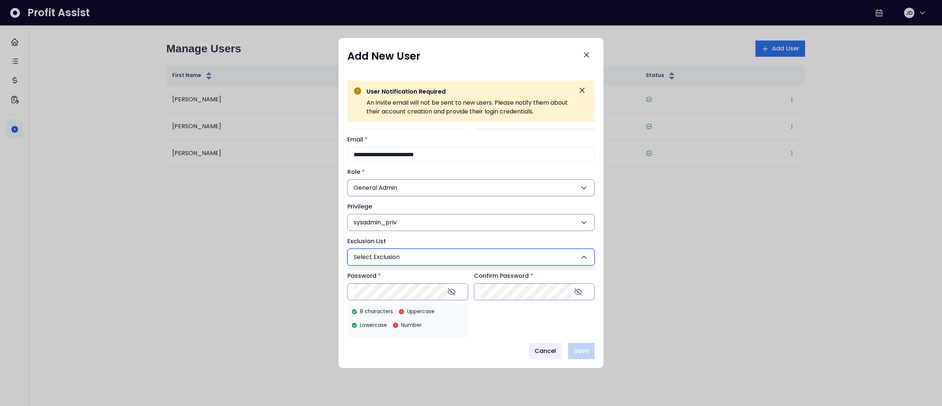
click at [471, 136] on div "**********" at bounding box center [470, 201] width 247 height 197
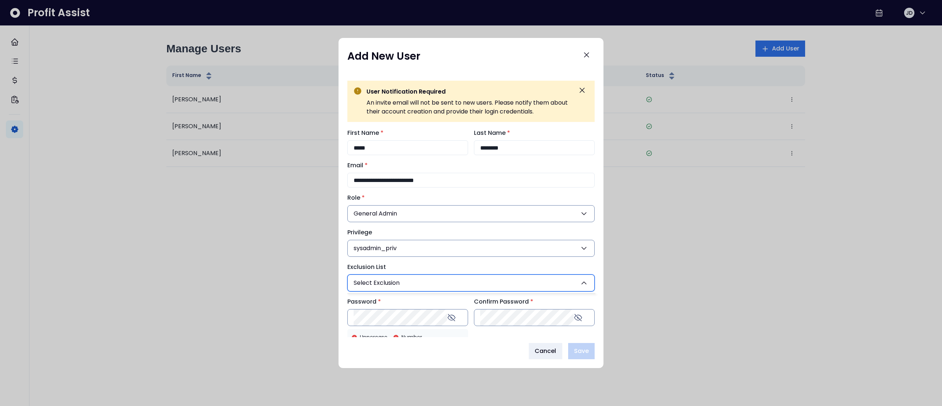
scroll to position [17, 0]
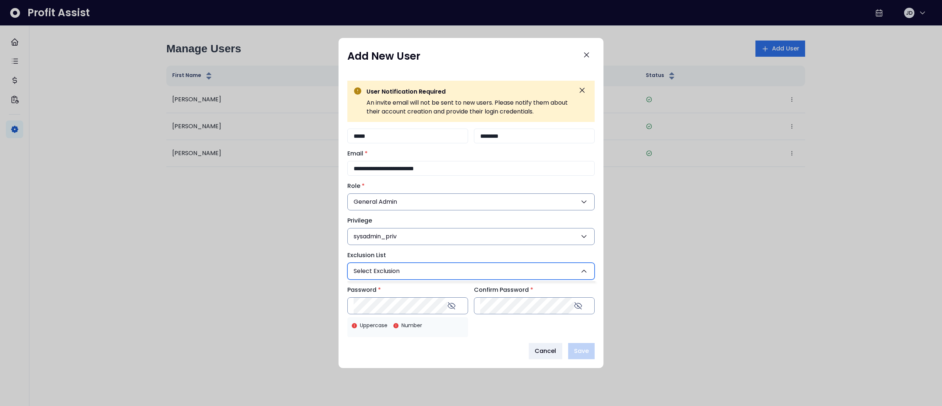
click at [471, 202] on div "**********" at bounding box center [471, 203] width 265 height 330
click at [358, 202] on div "**********" at bounding box center [471, 232] width 265 height 209
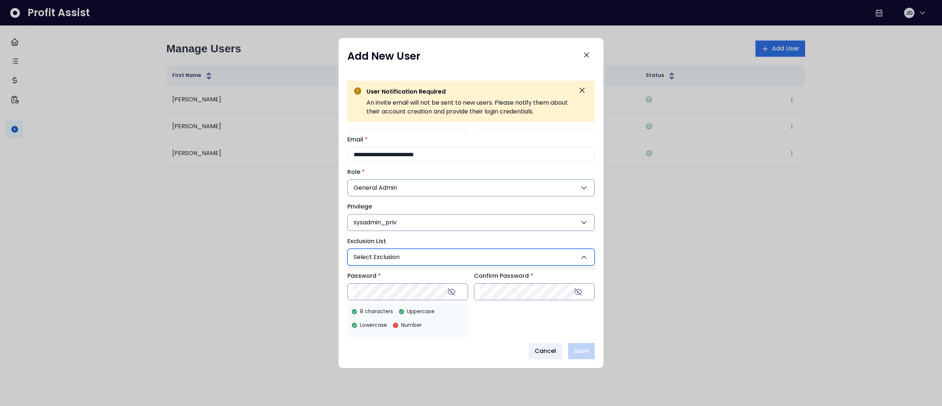
click at [471, 202] on div "**********" at bounding box center [471, 203] width 265 height 330
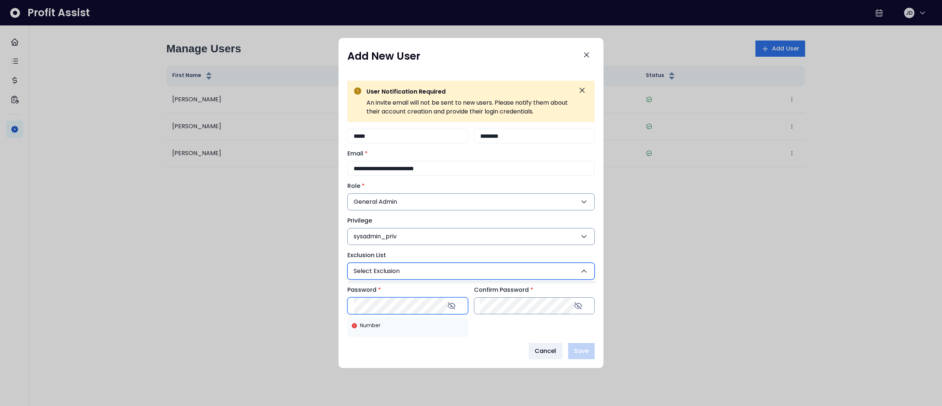
click at [402, 202] on div "Password * Number" at bounding box center [407, 299] width 121 height 29
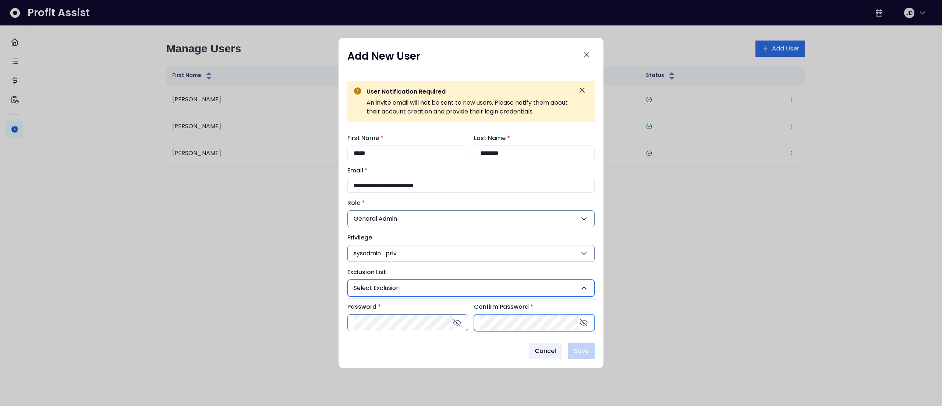
click at [471, 202] on div "**********" at bounding box center [470, 232] width 247 height 197
click at [471, 202] on div "Cancel Save" at bounding box center [470, 351] width 247 height 16
click at [465, 202] on div "Password * Confirm Password *" at bounding box center [470, 316] width 247 height 29
click at [471, 202] on div "**********" at bounding box center [471, 203] width 265 height 330
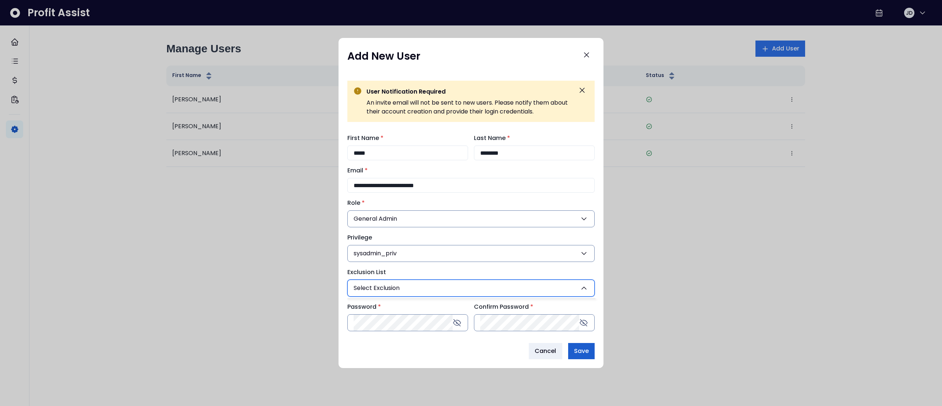
click at [471, 202] on span "Save" at bounding box center [581, 350] width 15 height 9
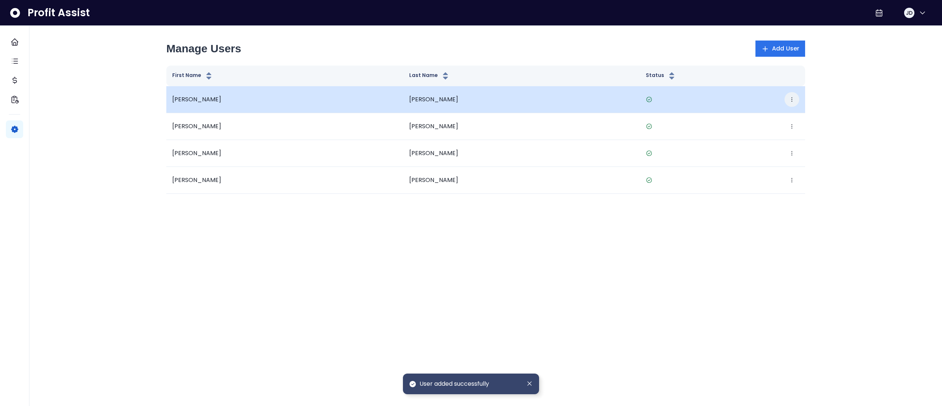
click at [471, 96] on button "button" at bounding box center [792, 99] width 15 height 15
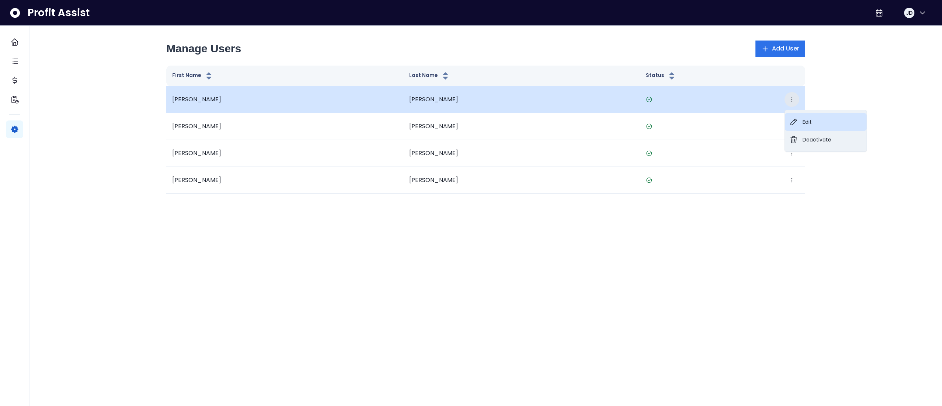
click at [471, 120] on button "Edit" at bounding box center [826, 122] width 82 height 18
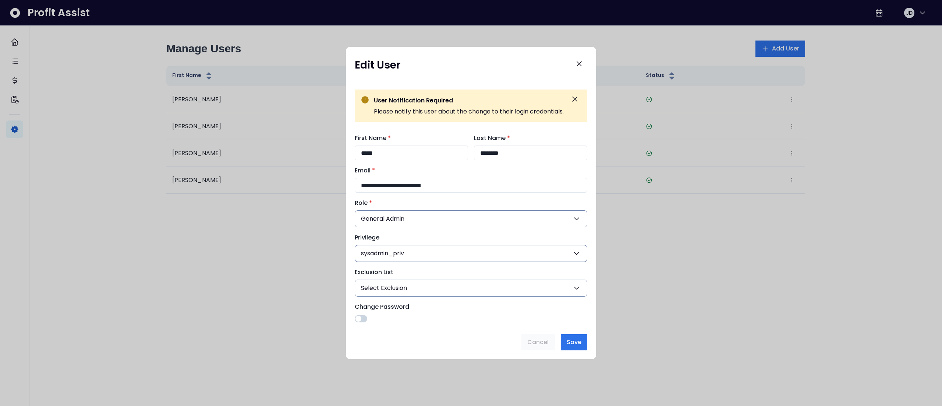
click at [471, 202] on div at bounding box center [471, 203] width 942 height 406
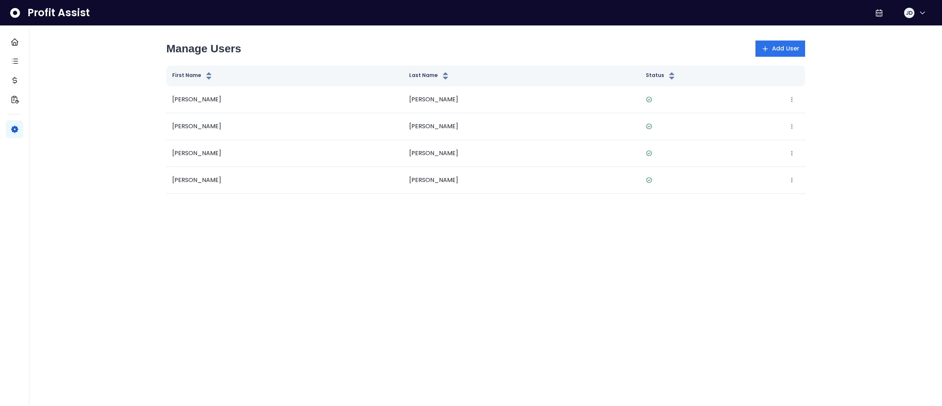
click at [36, 13] on span "Profit Assist" at bounding box center [59, 12] width 62 height 13
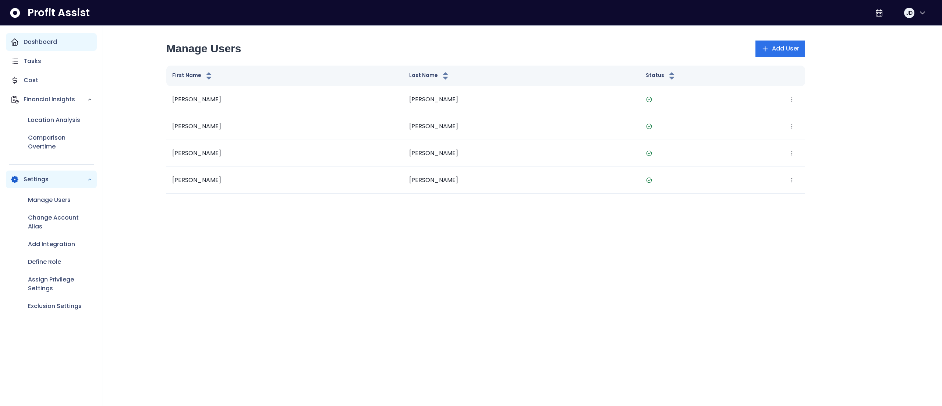
click at [14, 40] on icon "Main navigation" at bounding box center [14, 42] width 9 height 9
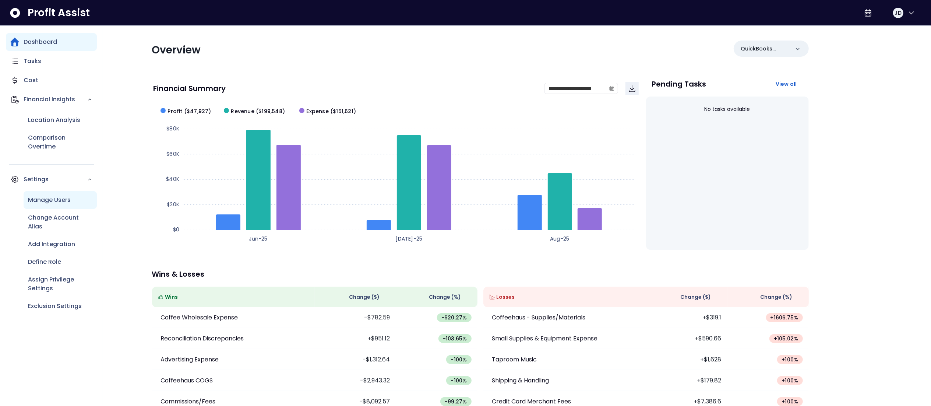
click at [62, 200] on p "Manage Users" at bounding box center [49, 199] width 43 height 9
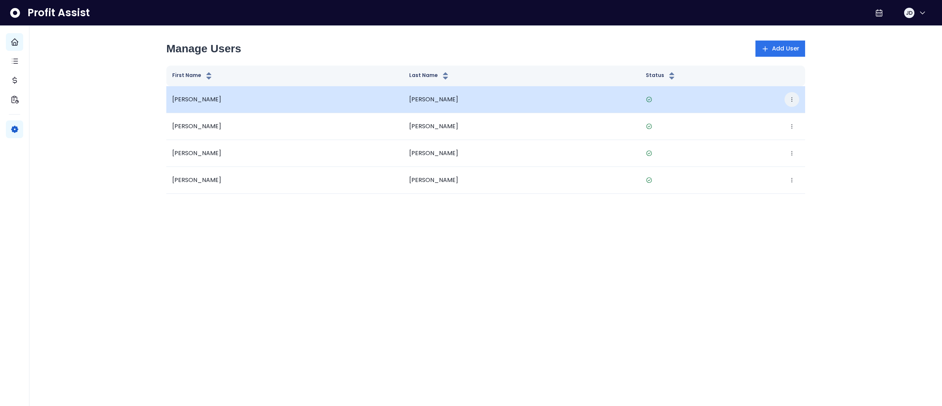
click at [471, 103] on button "button" at bounding box center [792, 99] width 15 height 15
click at [471, 132] on button "Deactivate" at bounding box center [826, 140] width 82 height 18
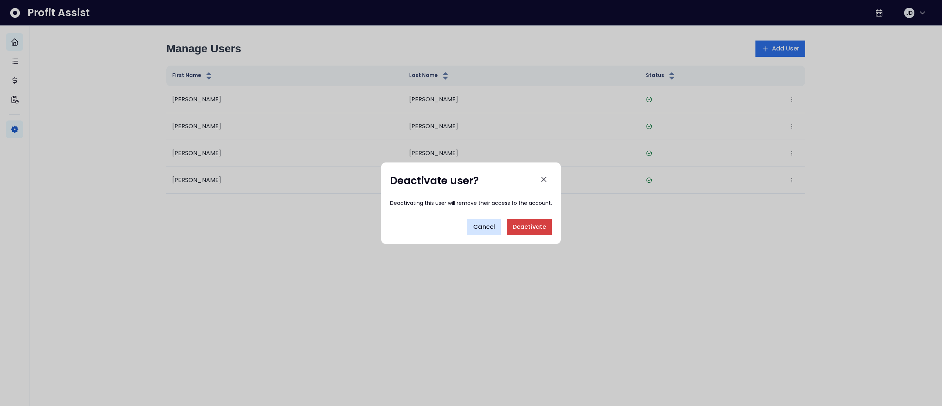
click at [471, 202] on button "Cancel" at bounding box center [483, 227] width 33 height 16
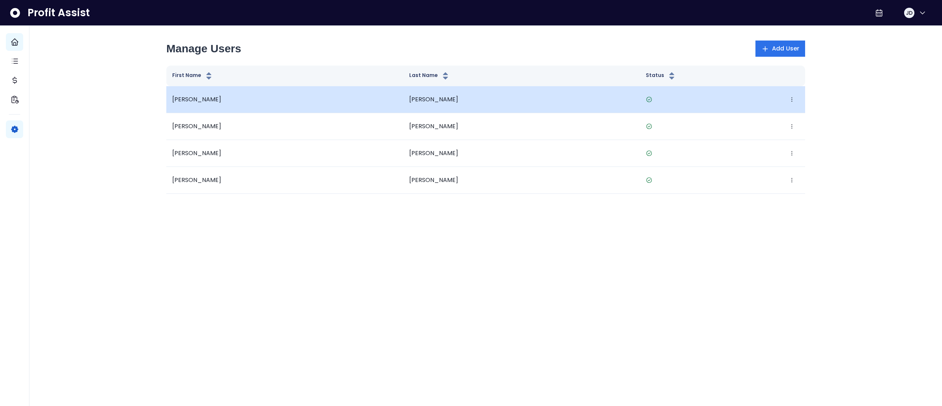
click at [471, 96] on button "button" at bounding box center [792, 99] width 15 height 15
click at [471, 117] on button "Edit" at bounding box center [826, 122] width 82 height 18
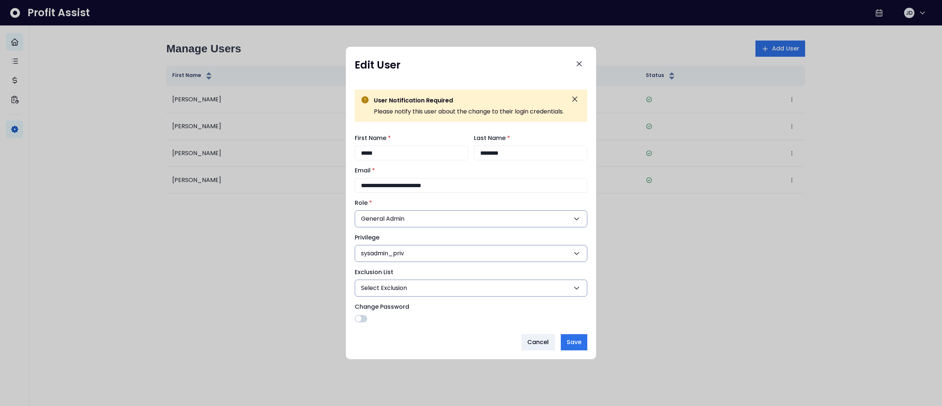
click at [359, 202] on span at bounding box center [358, 318] width 6 height 6
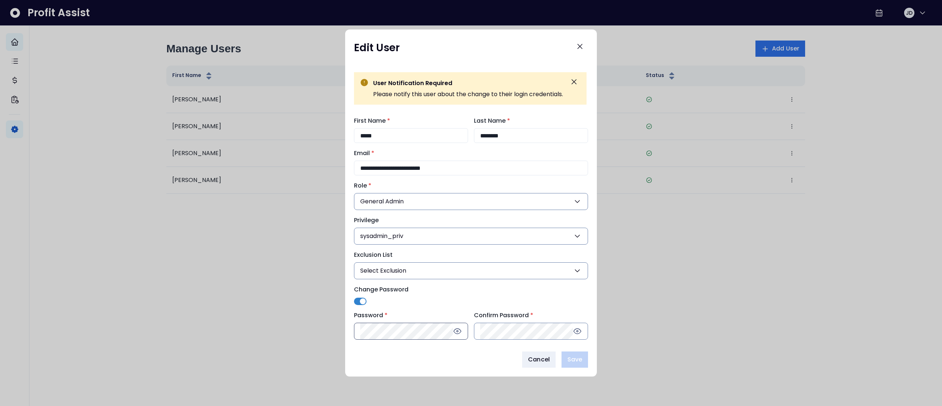
click at [459, 202] on icon at bounding box center [457, 330] width 9 height 9
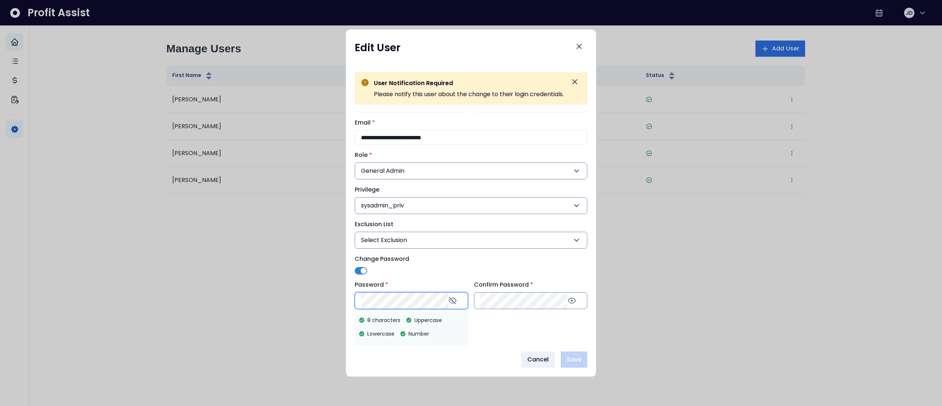
click at [420, 202] on div "Password * 8 characters Uppercase Lowercase Number" at bounding box center [411, 294] width 113 height 29
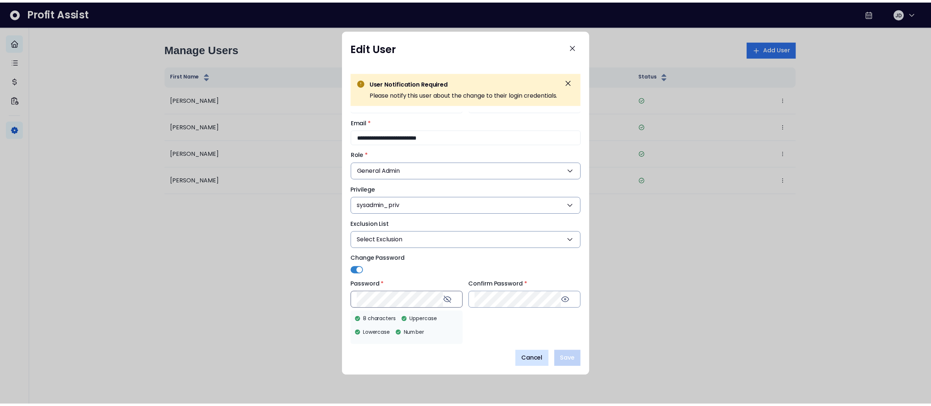
scroll to position [0, 0]
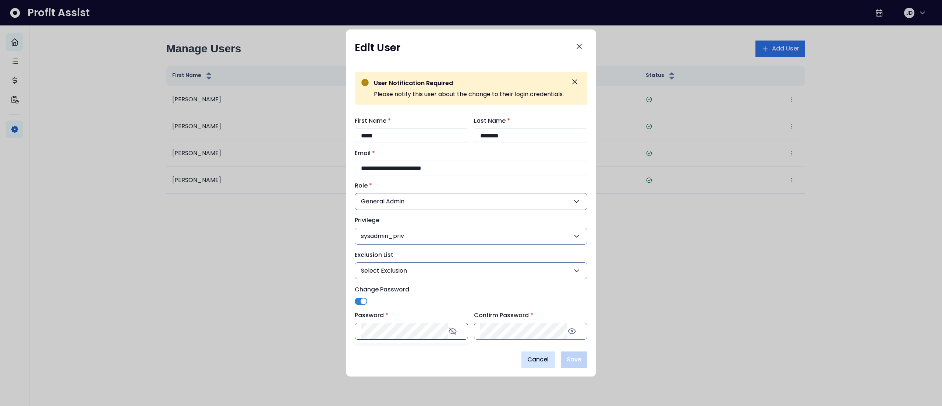
click at [471, 202] on span "Cancel" at bounding box center [538, 359] width 22 height 9
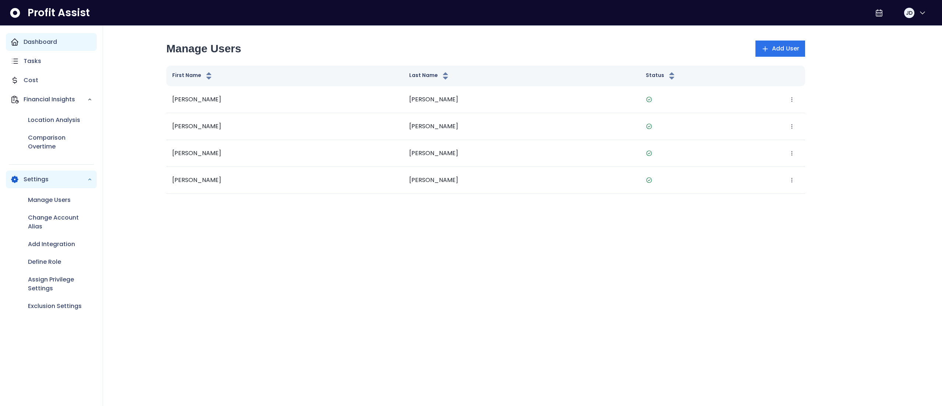
click at [40, 38] on p "Dashboard" at bounding box center [40, 42] width 33 height 9
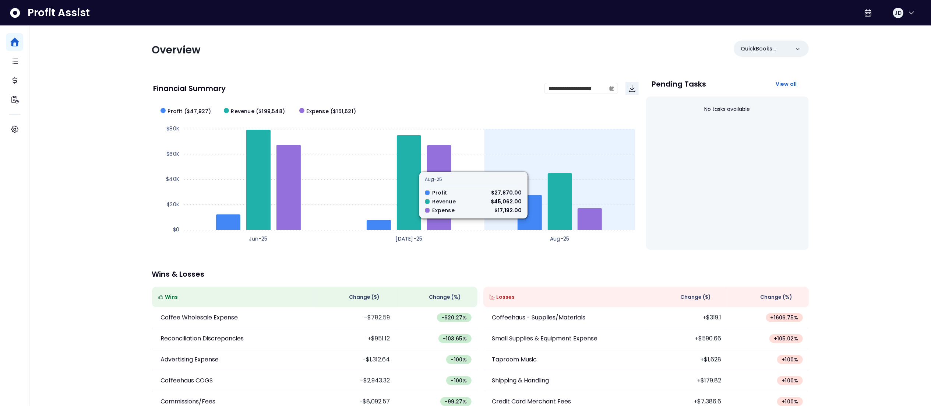
click at [471, 202] on icon at bounding box center [589, 219] width 24 height 22
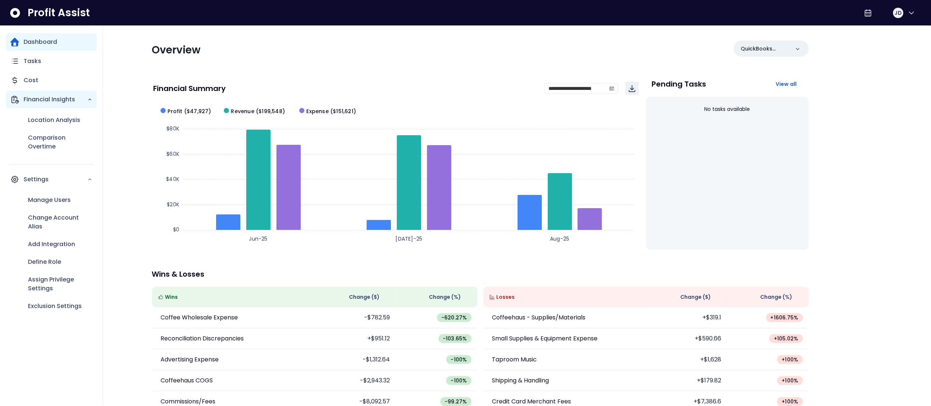
click at [47, 96] on p "Financial Insights" at bounding box center [56, 99] width 64 height 9
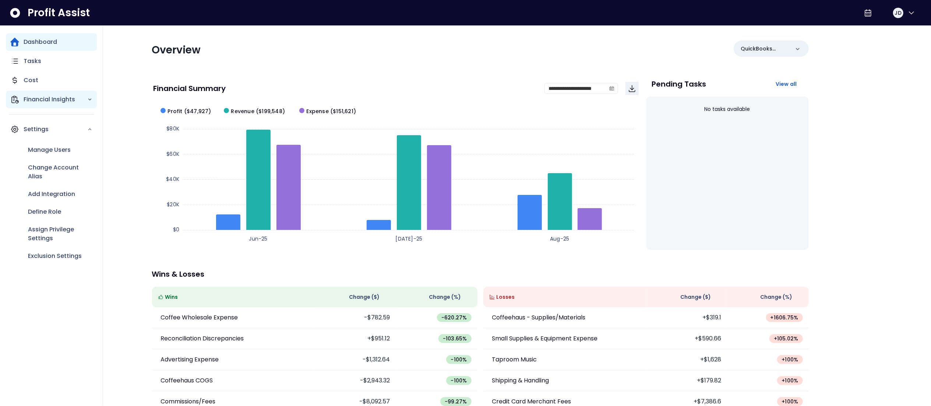
click at [47, 96] on p "Financial Insights" at bounding box center [56, 99] width 64 height 9
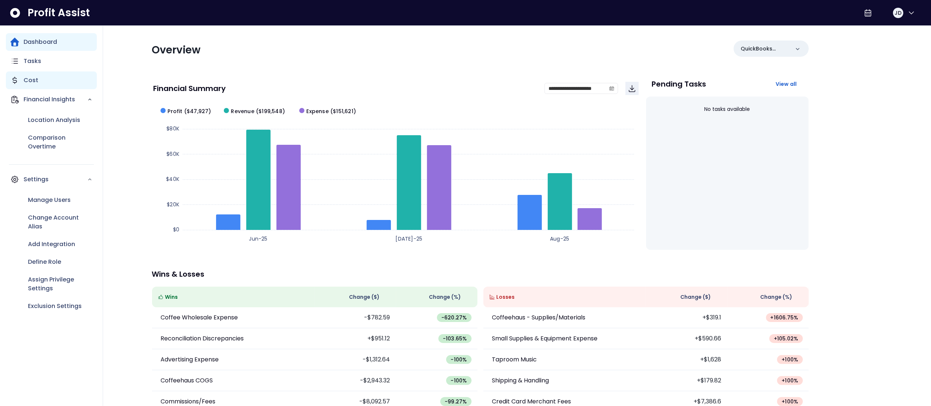
click at [32, 78] on p "Cost" at bounding box center [31, 80] width 15 height 9
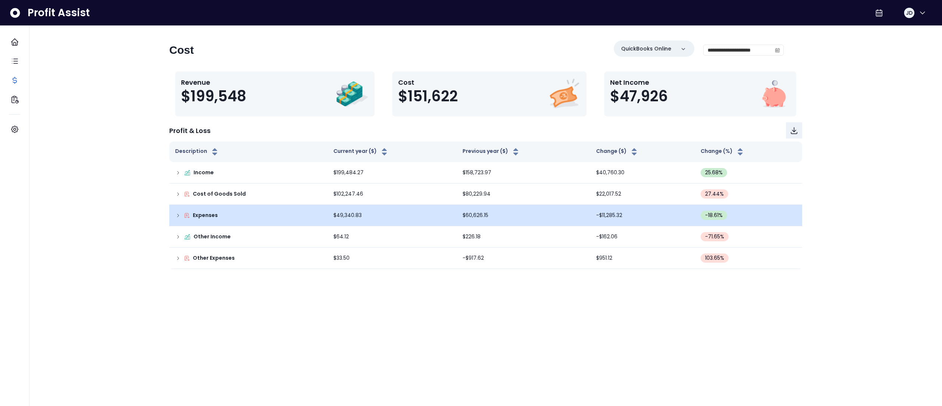
click at [176, 202] on icon at bounding box center [178, 215] width 6 height 6
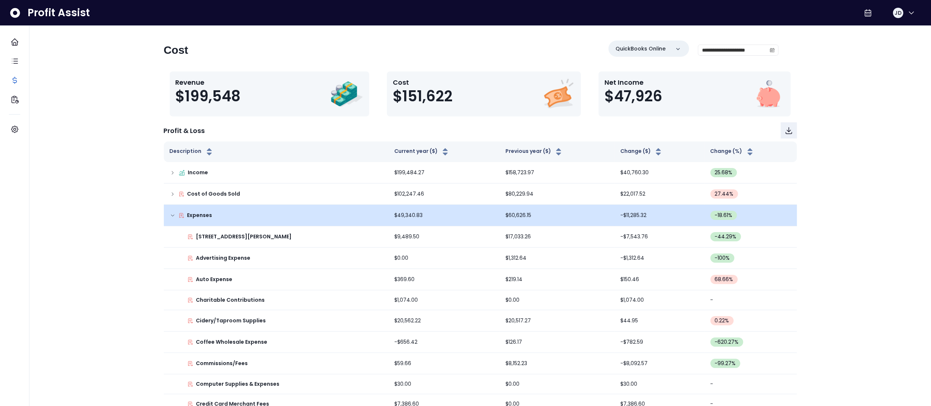
scroll to position [355, 0]
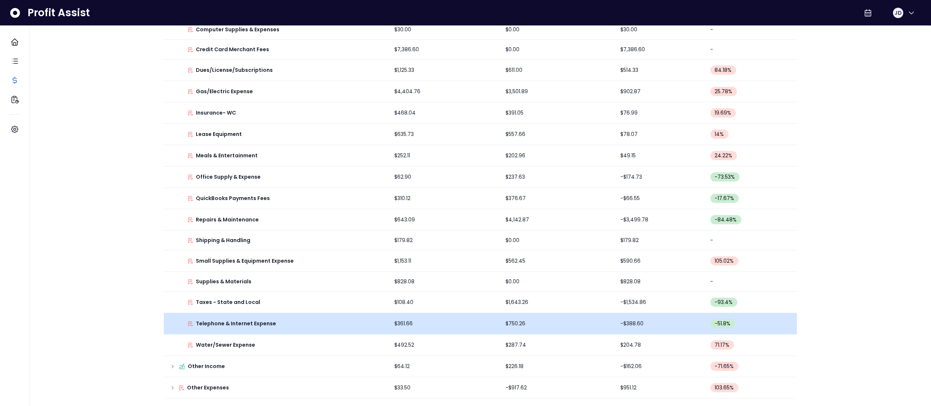
click at [274, 202] on div "Telephone & Internet Expense" at bounding box center [276, 323] width 213 height 8
click at [237, 202] on p "Telephone & Internet Expense" at bounding box center [236, 323] width 80 height 8
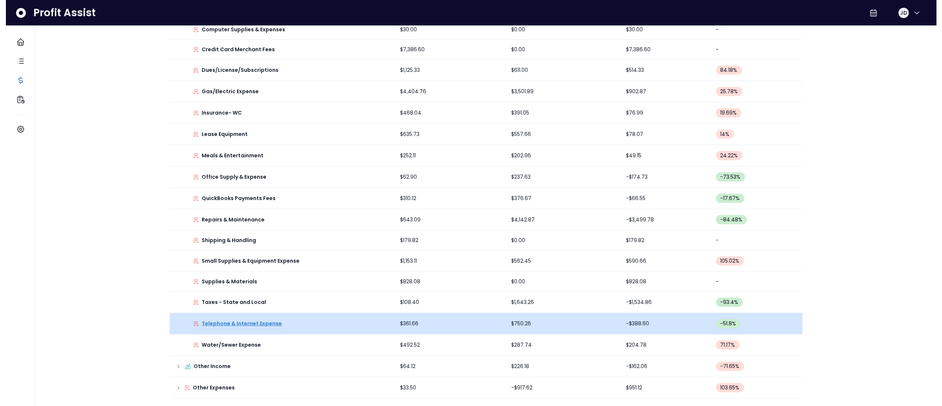
scroll to position [0, 0]
